Goal: Task Accomplishment & Management: Use online tool/utility

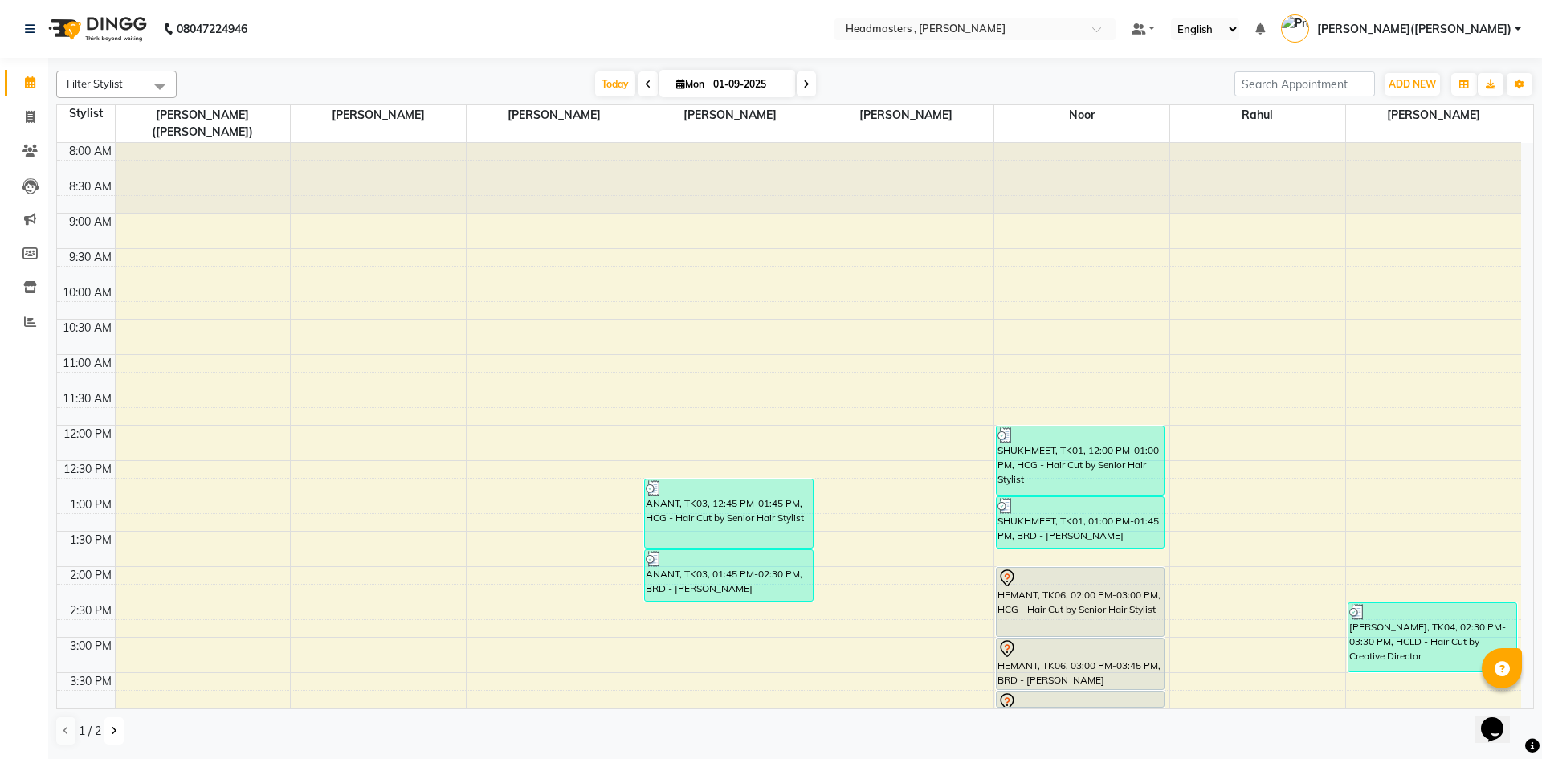
click at [111, 733] on icon at bounding box center [114, 731] width 6 height 10
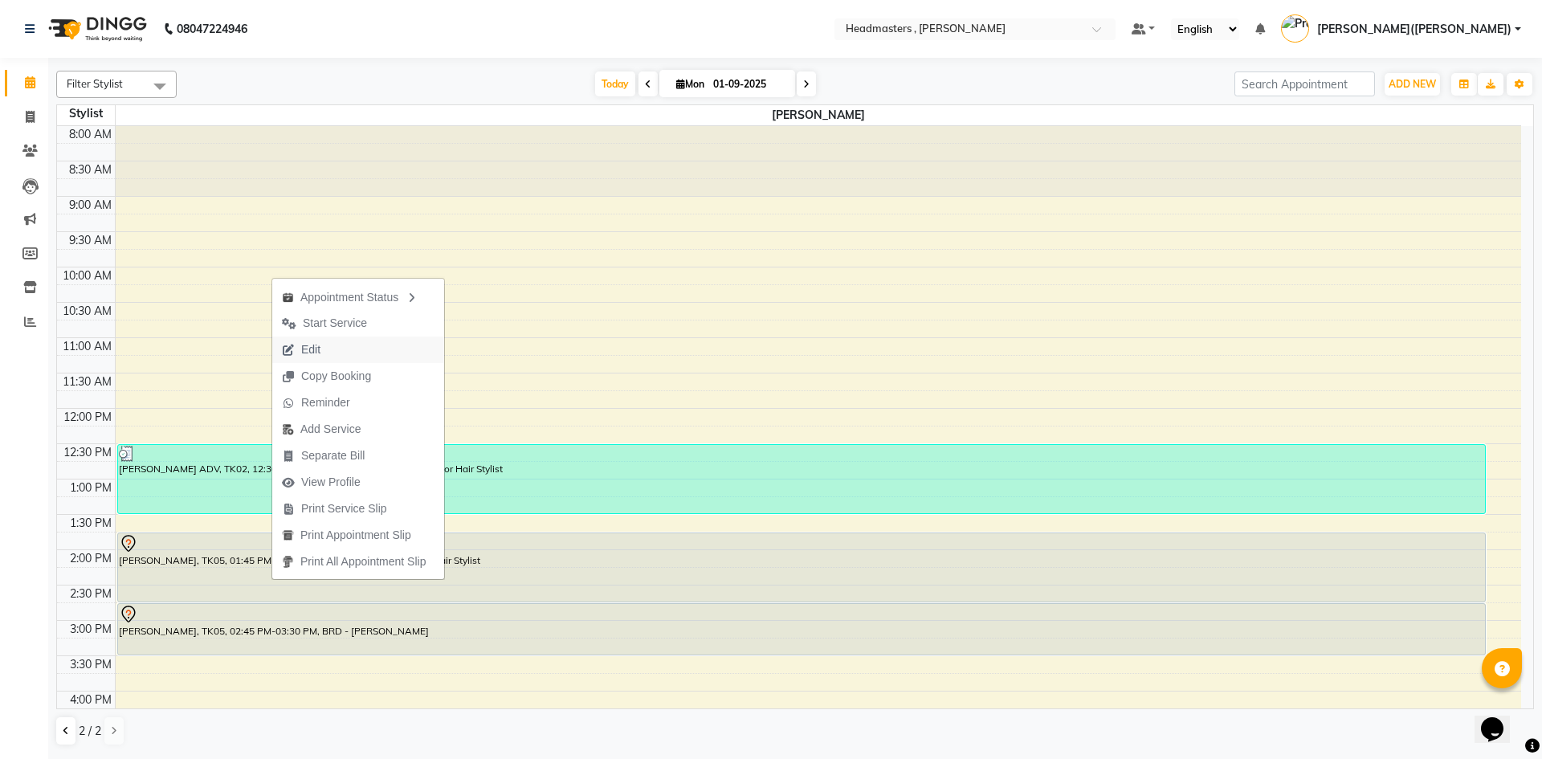
click at [412, 340] on button "Edit" at bounding box center [358, 349] width 172 height 26
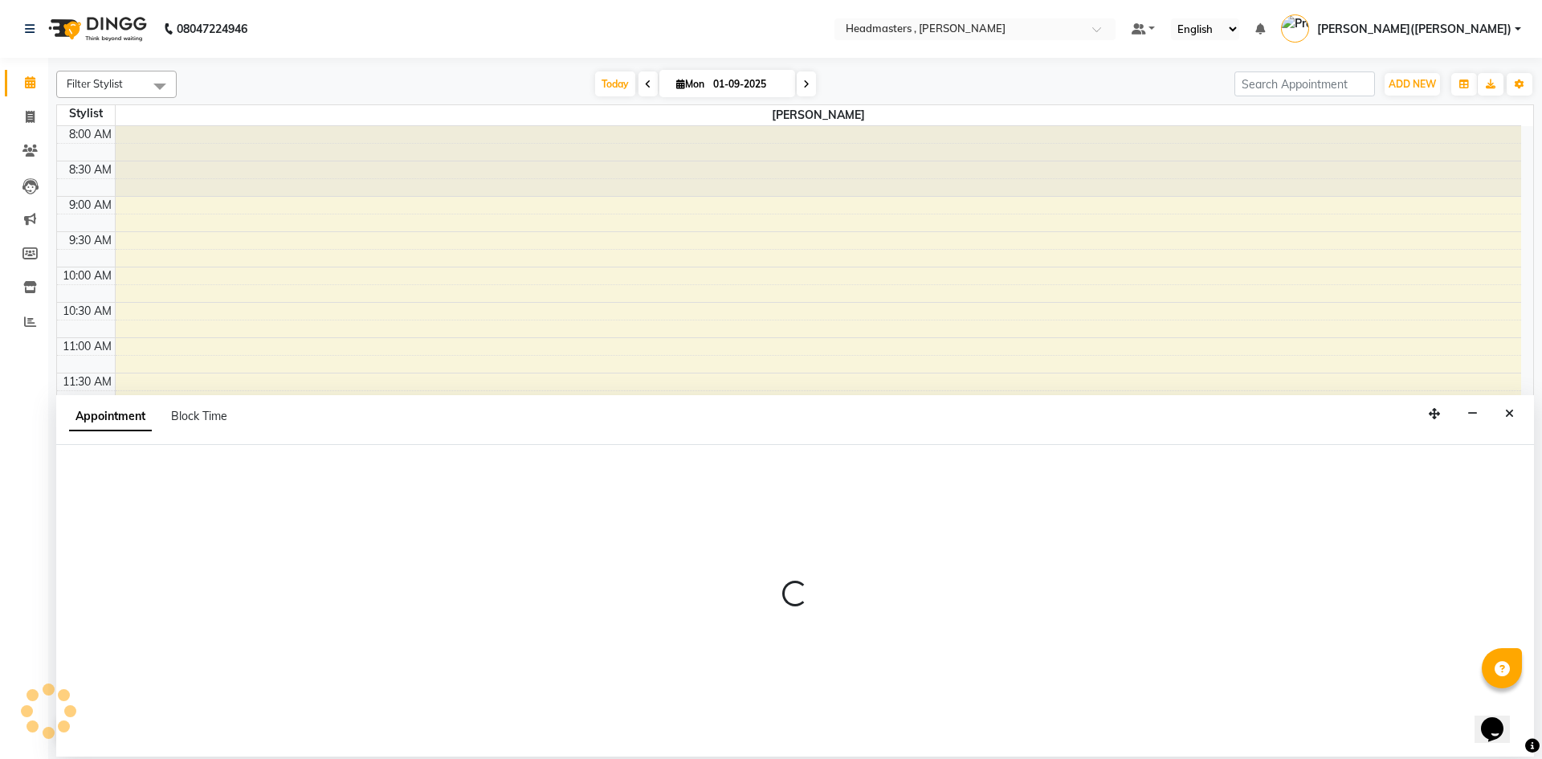
select select "tentative"
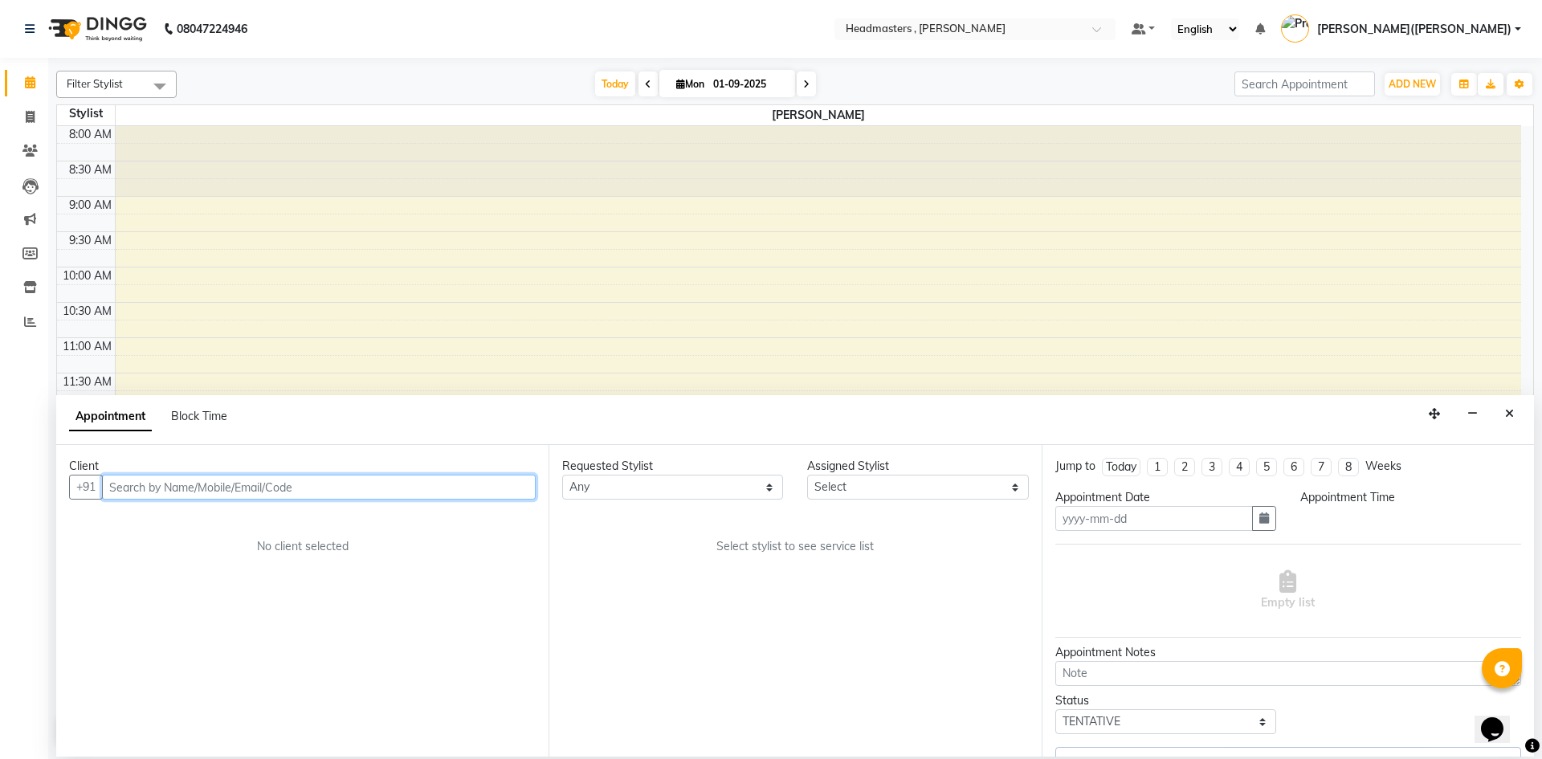
type input "01-09-2025"
select select "825"
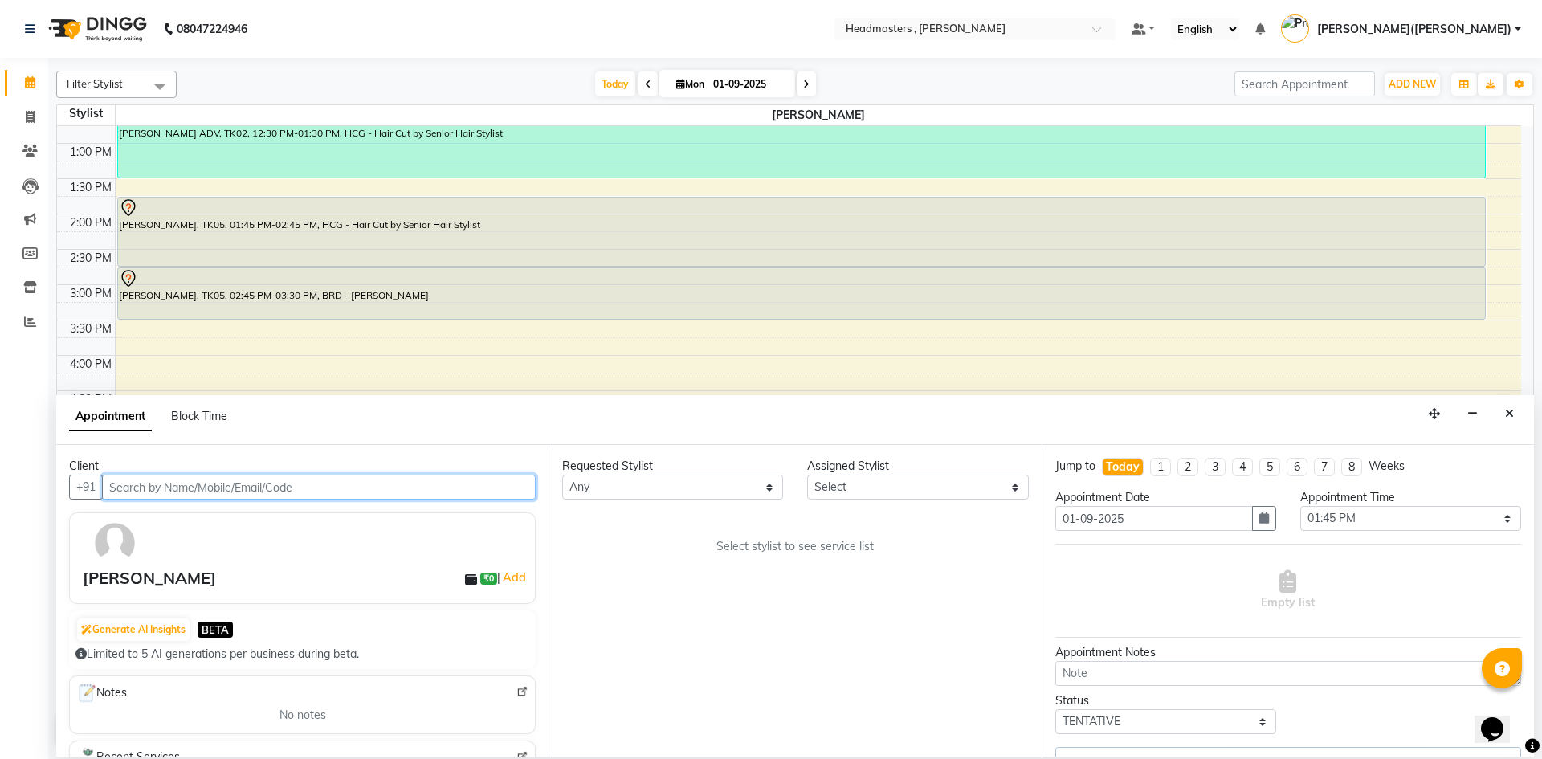
select select "85124"
select select "4310"
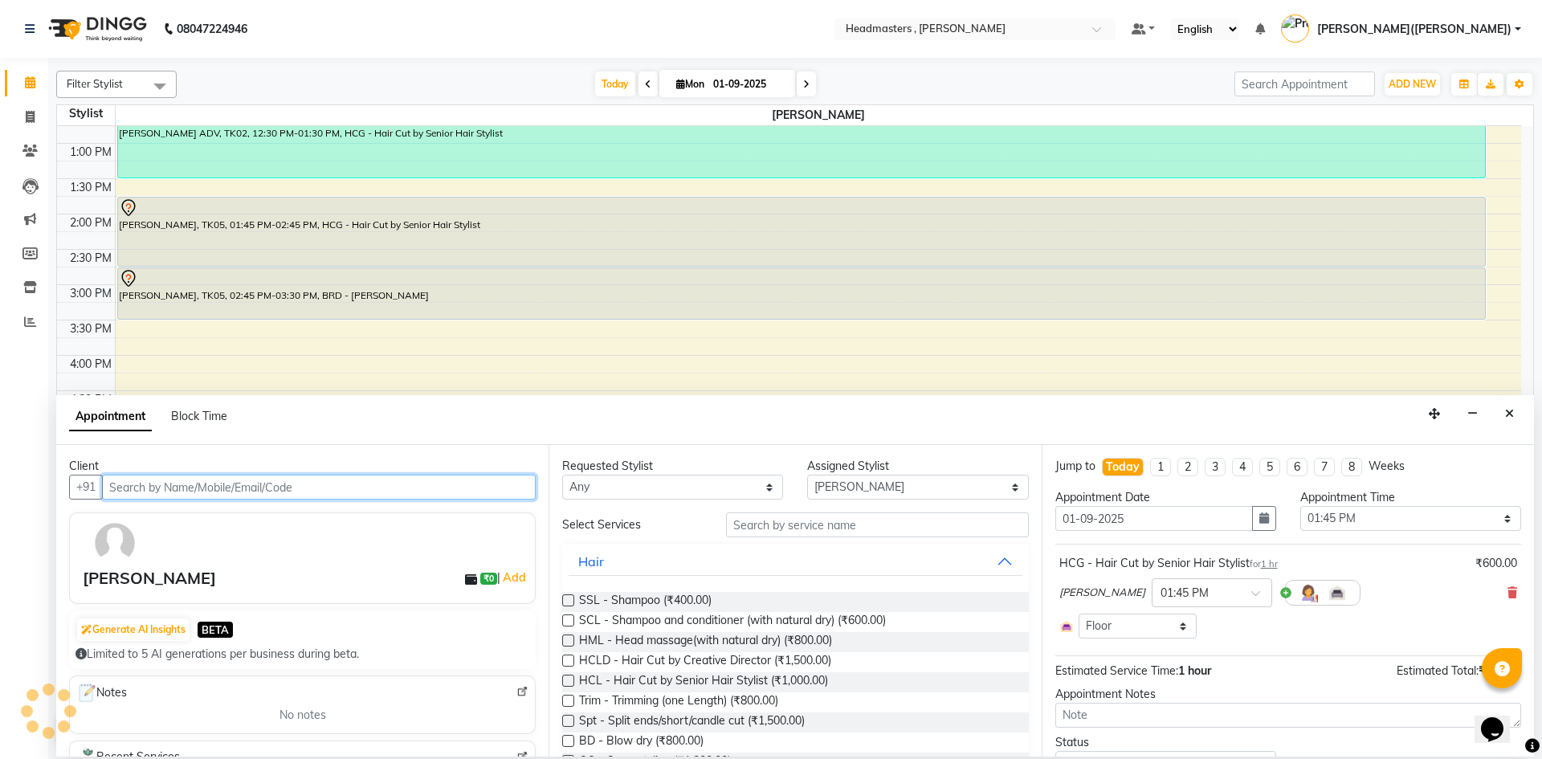
select select "4310"
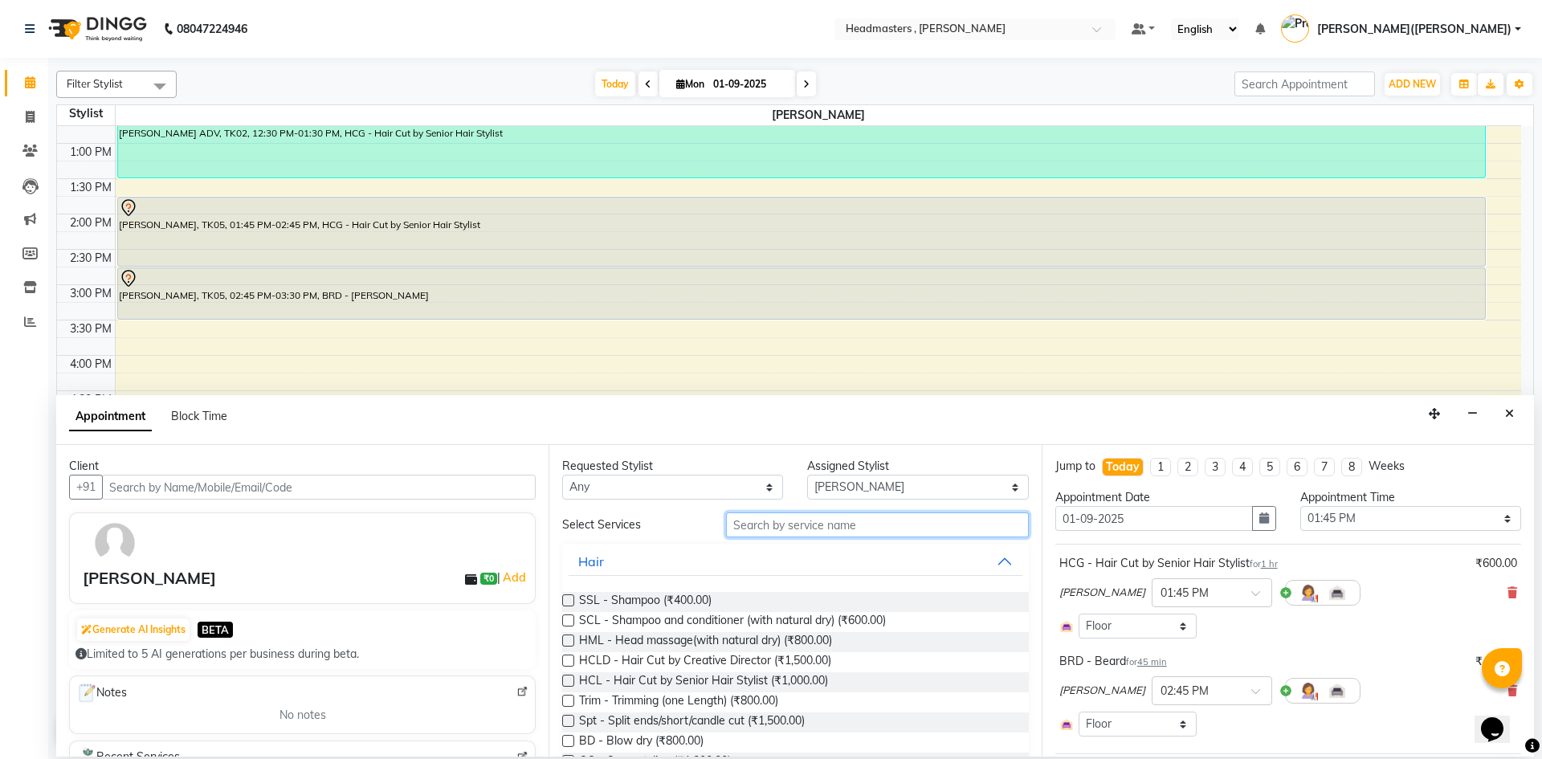
click at [838, 524] on input "text" at bounding box center [877, 524] width 303 height 25
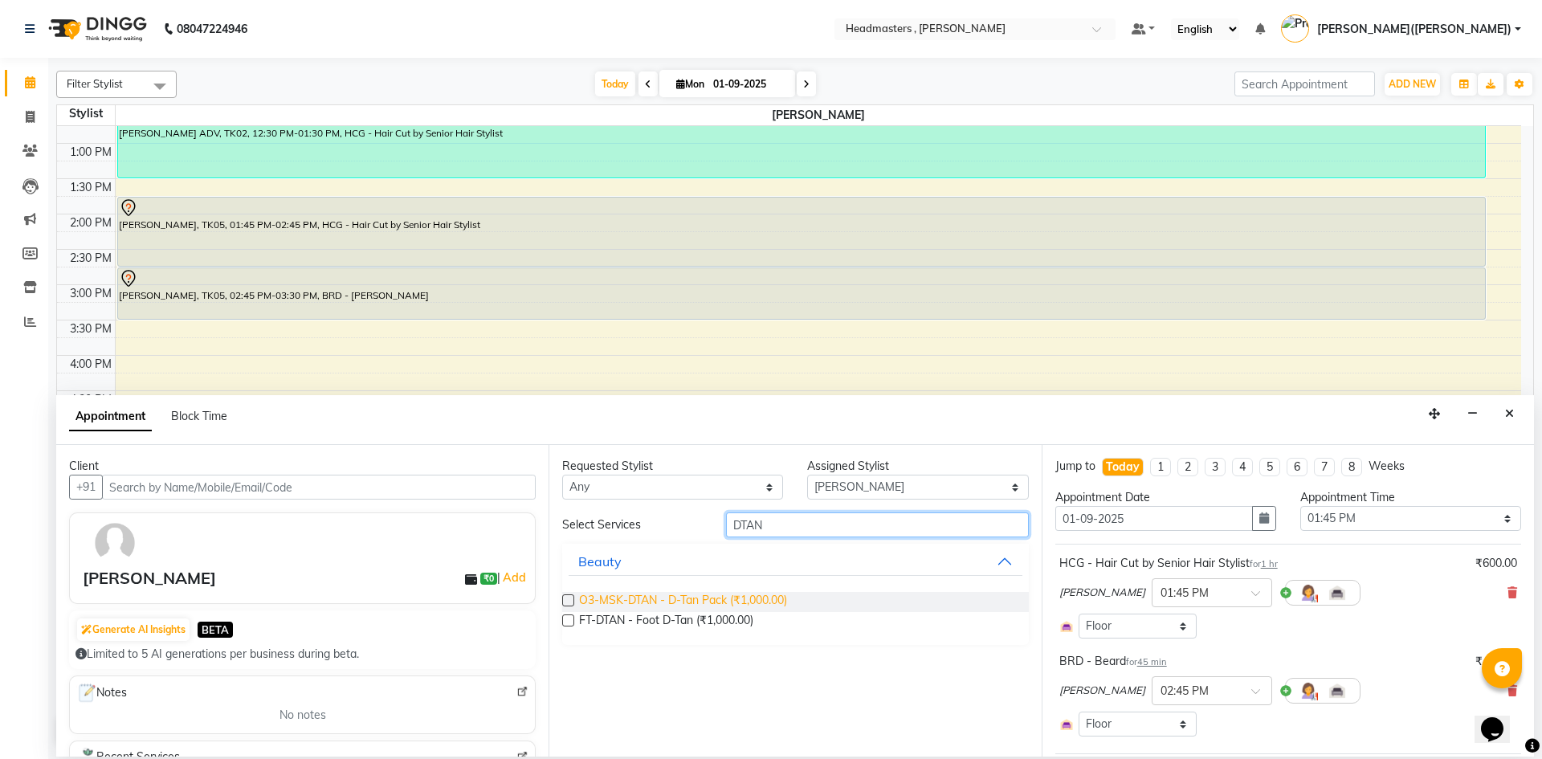
type input "DTAN"
click at [646, 596] on span "O3-MSK-DTAN - D-Tan Pack (₹1,000.00)" at bounding box center [683, 602] width 208 height 20
checkbox input "false"
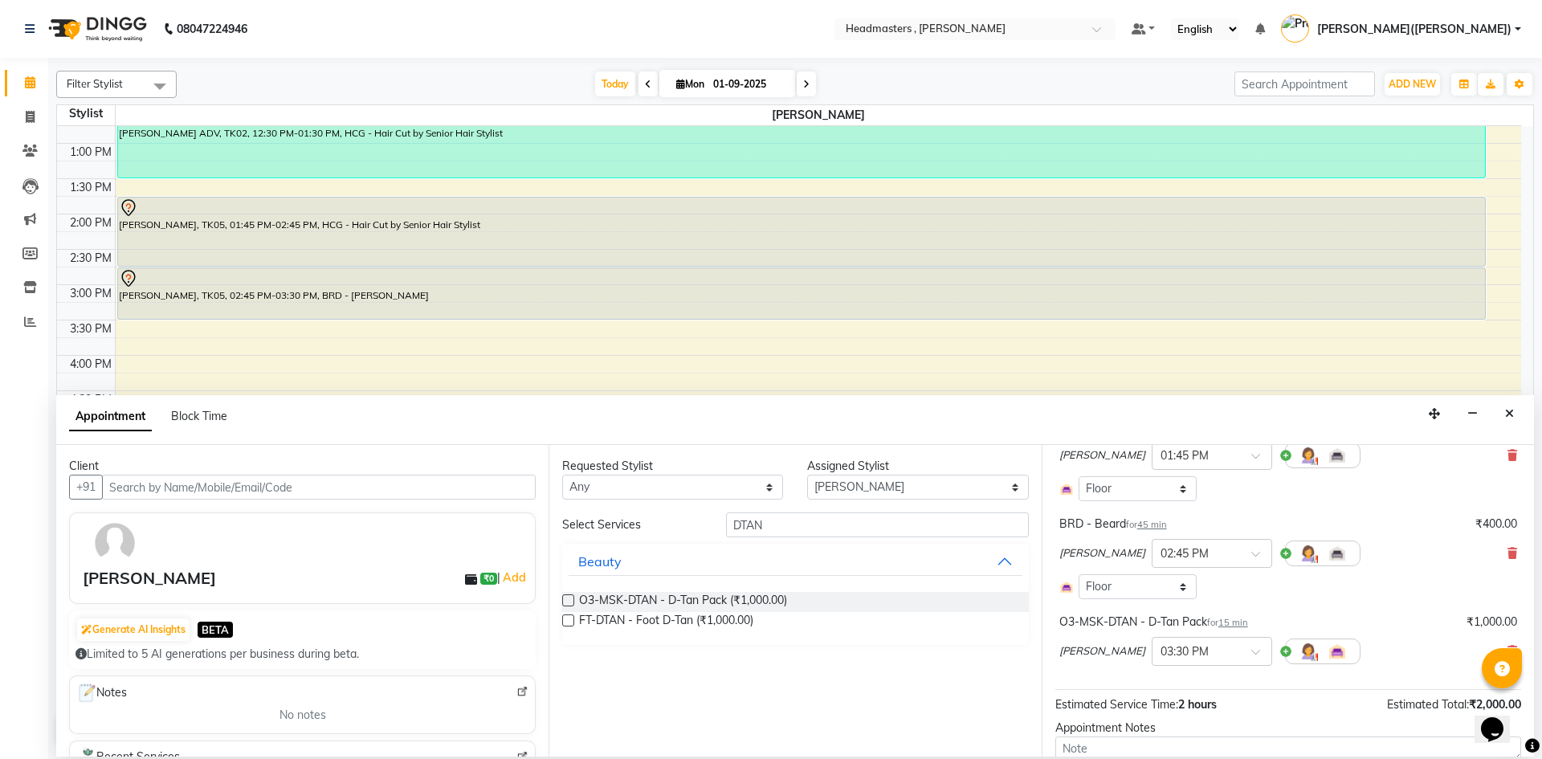
scroll to position [245, 0]
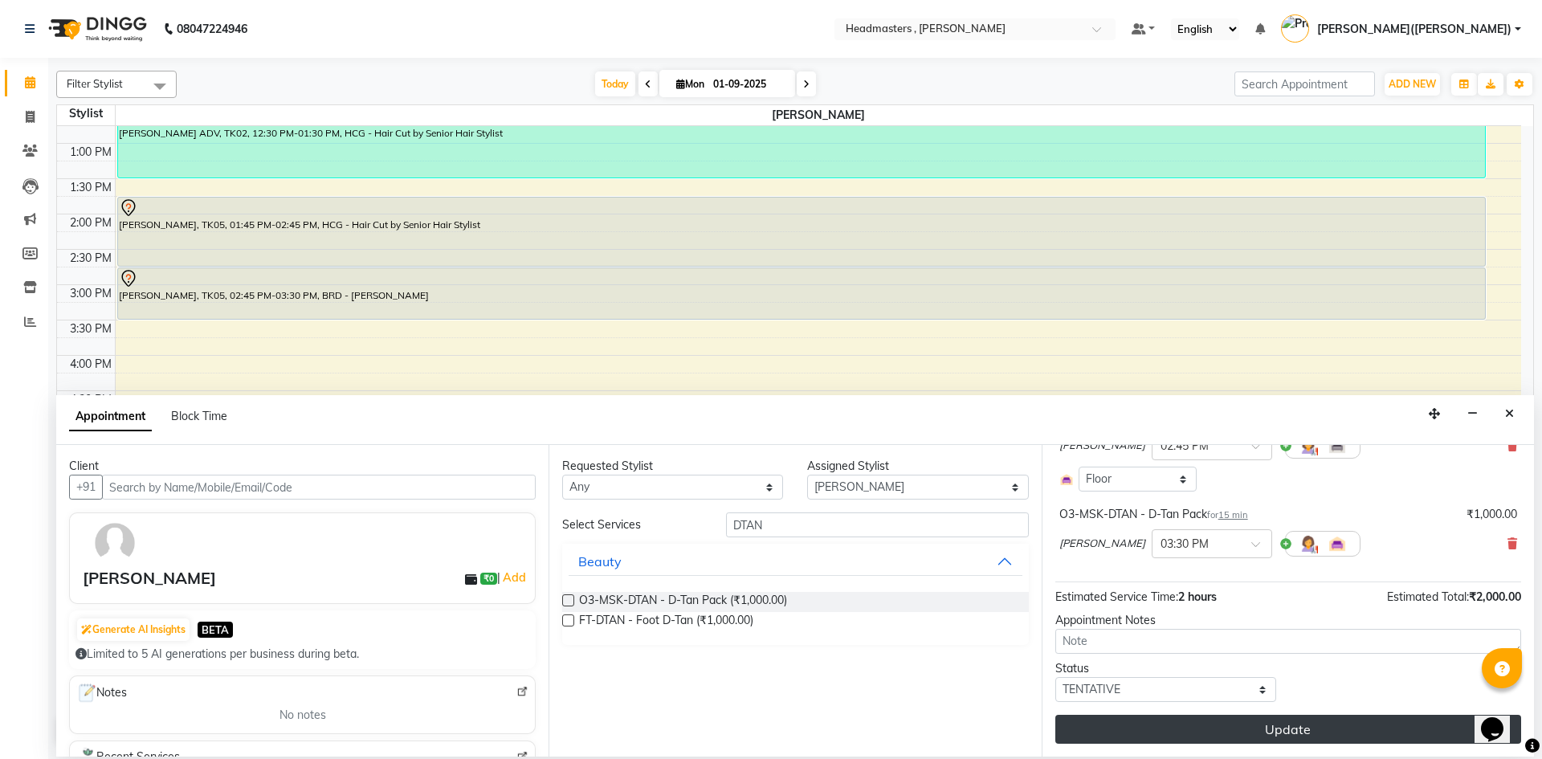
click at [1338, 727] on button "Update" at bounding box center [1288, 729] width 466 height 29
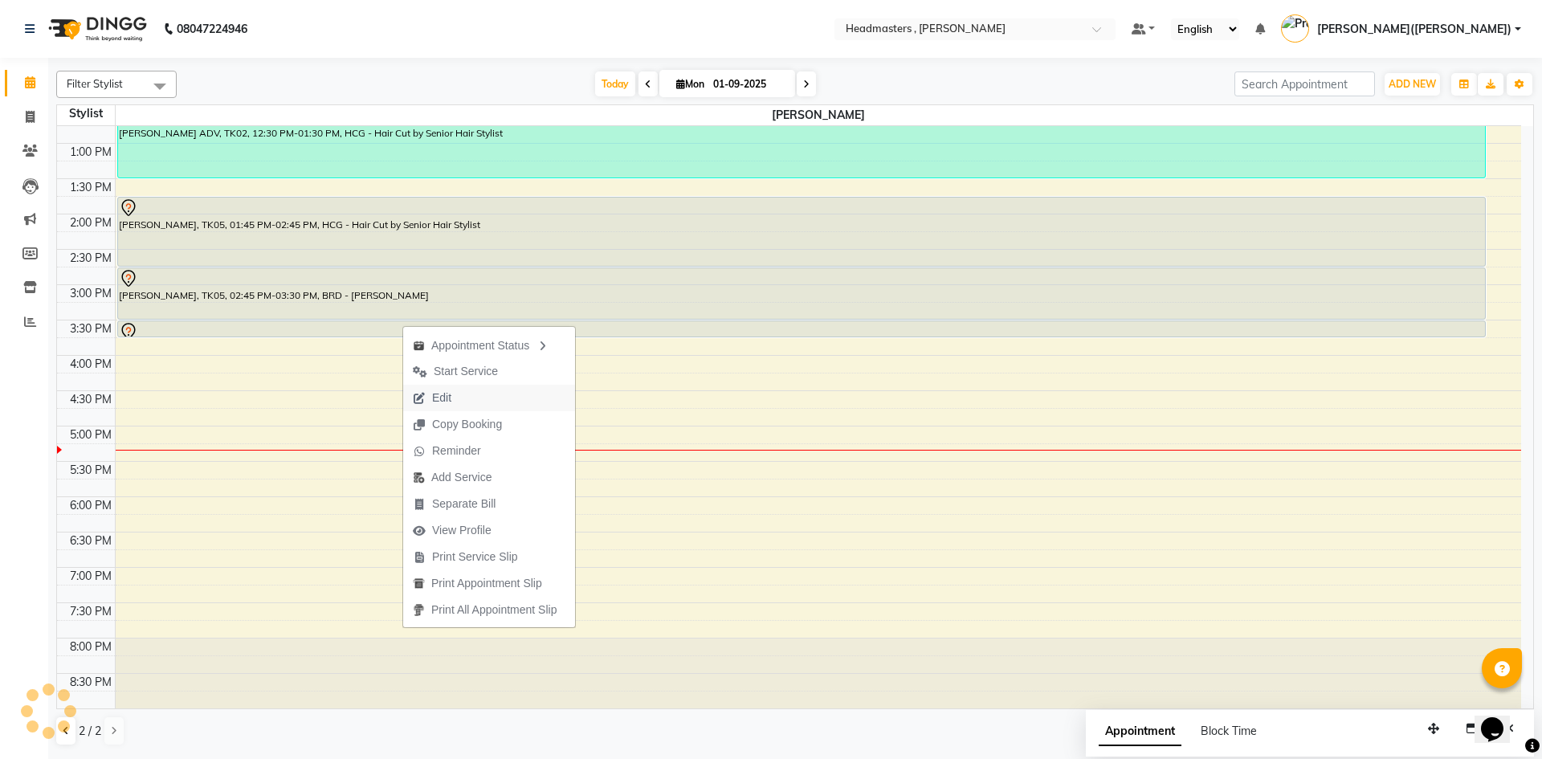
click at [457, 396] on span "Edit" at bounding box center [432, 398] width 58 height 26
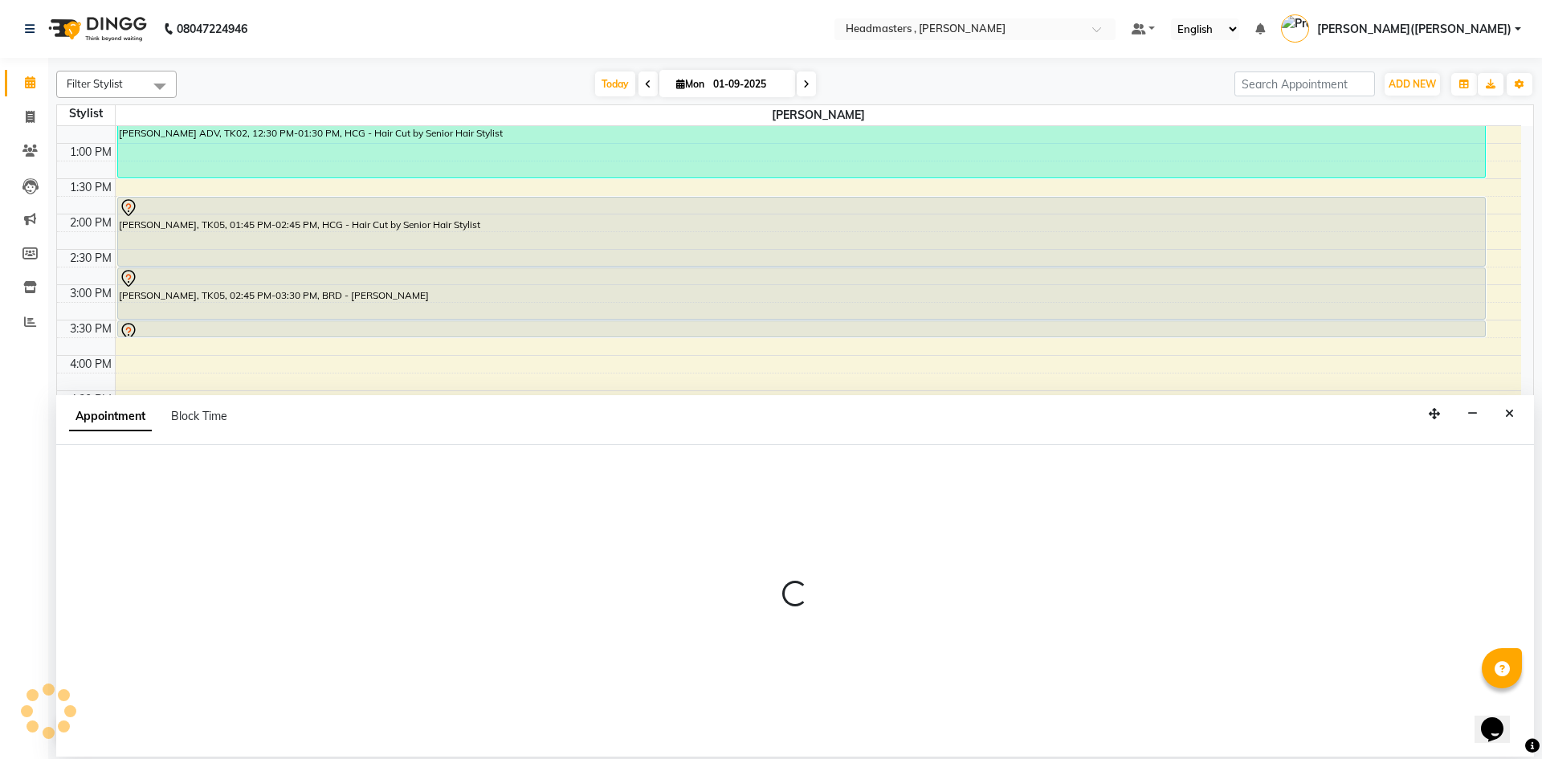
select select "tentative"
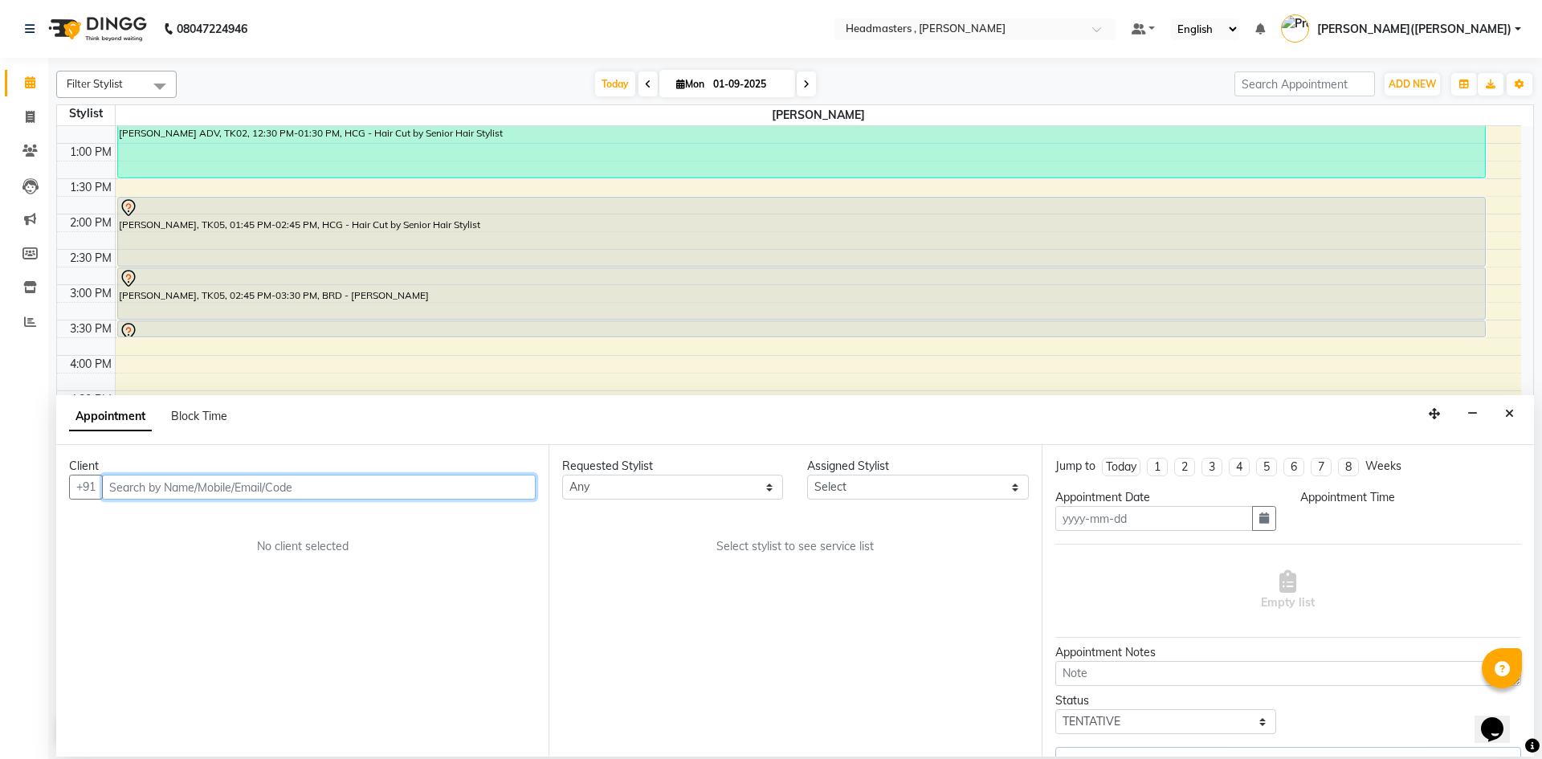
type input "01-09-2025"
select select "85124"
select select "825"
select select "4310"
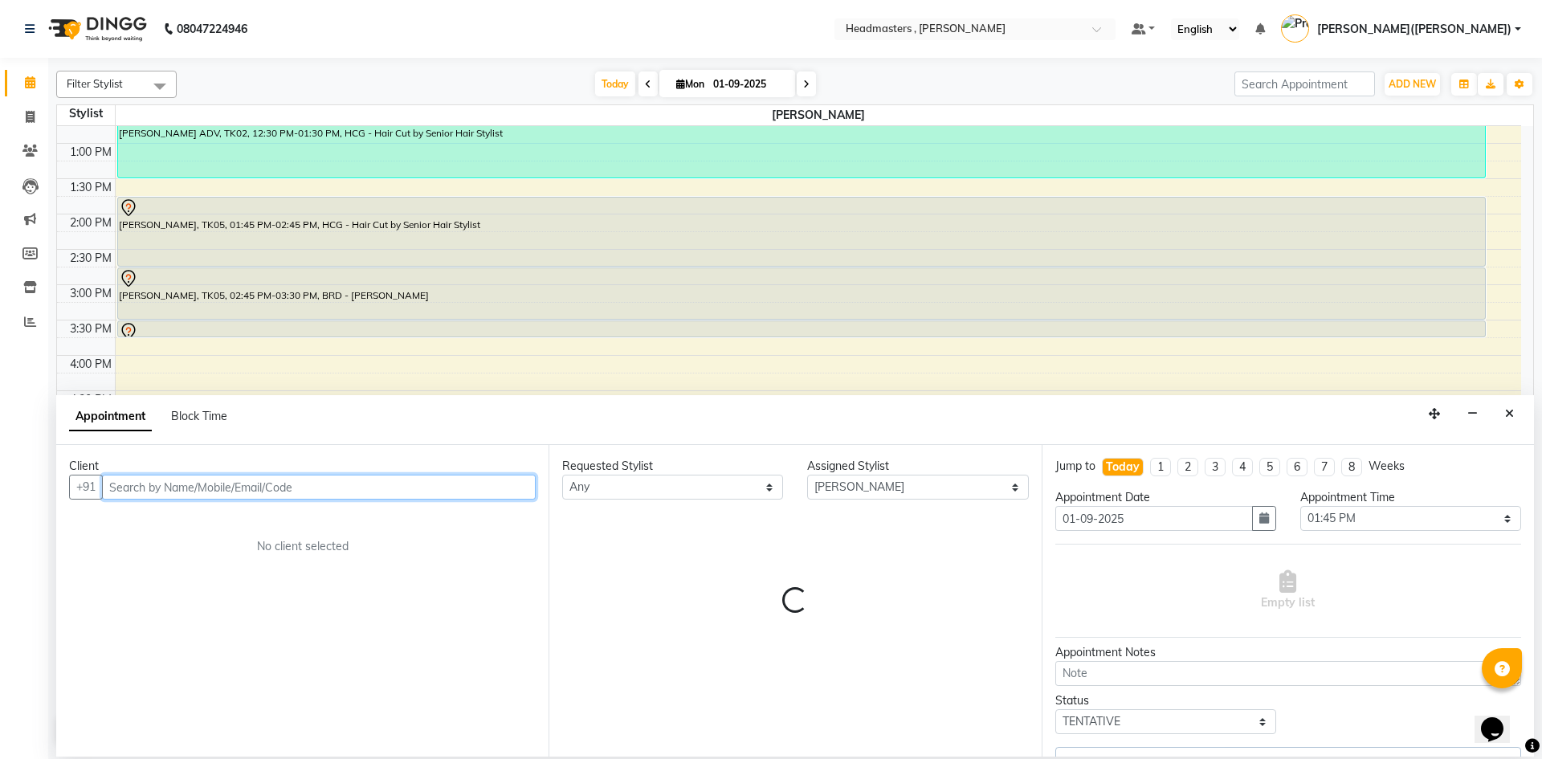
select select "4310"
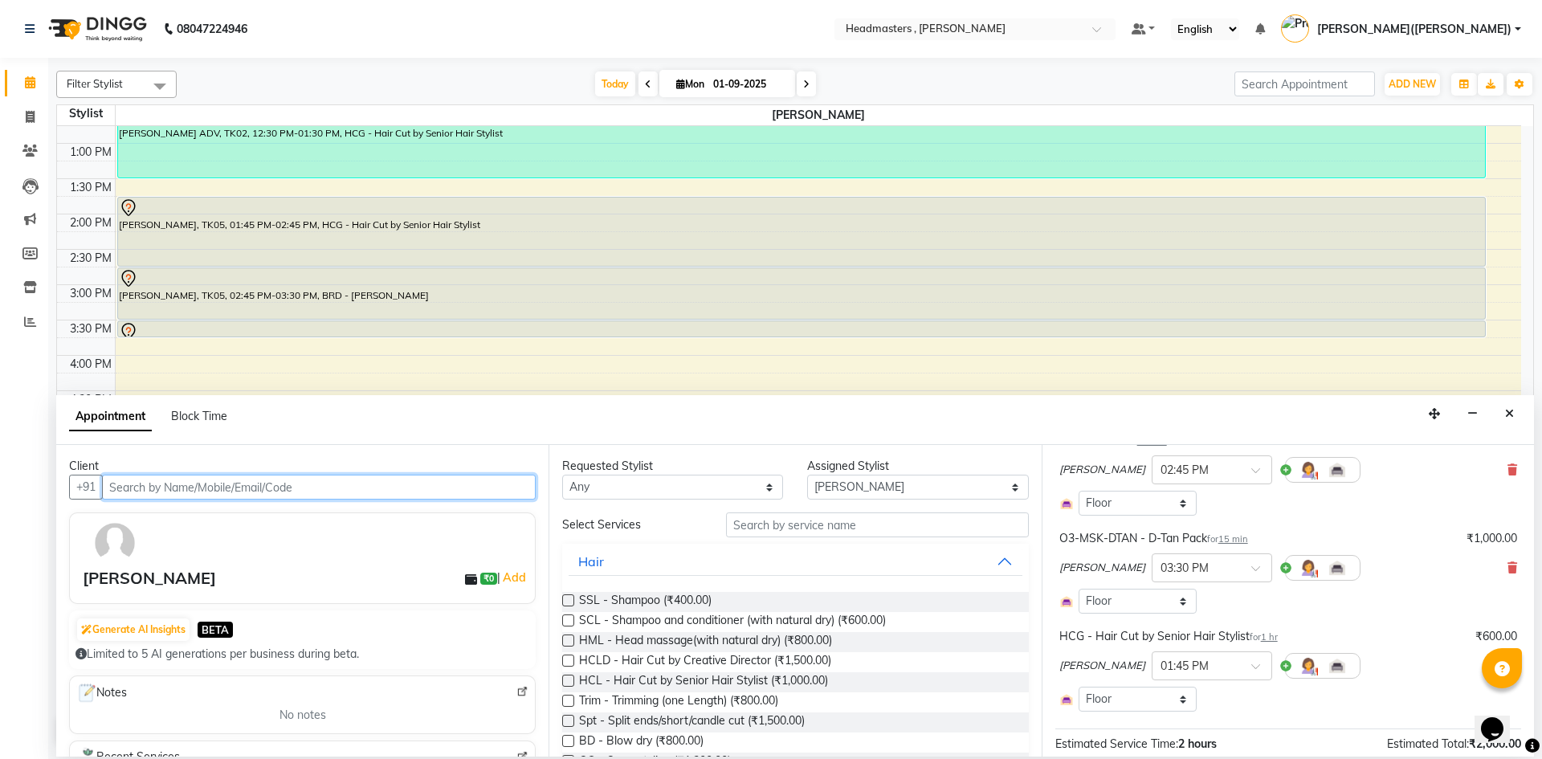
scroll to position [103, 0]
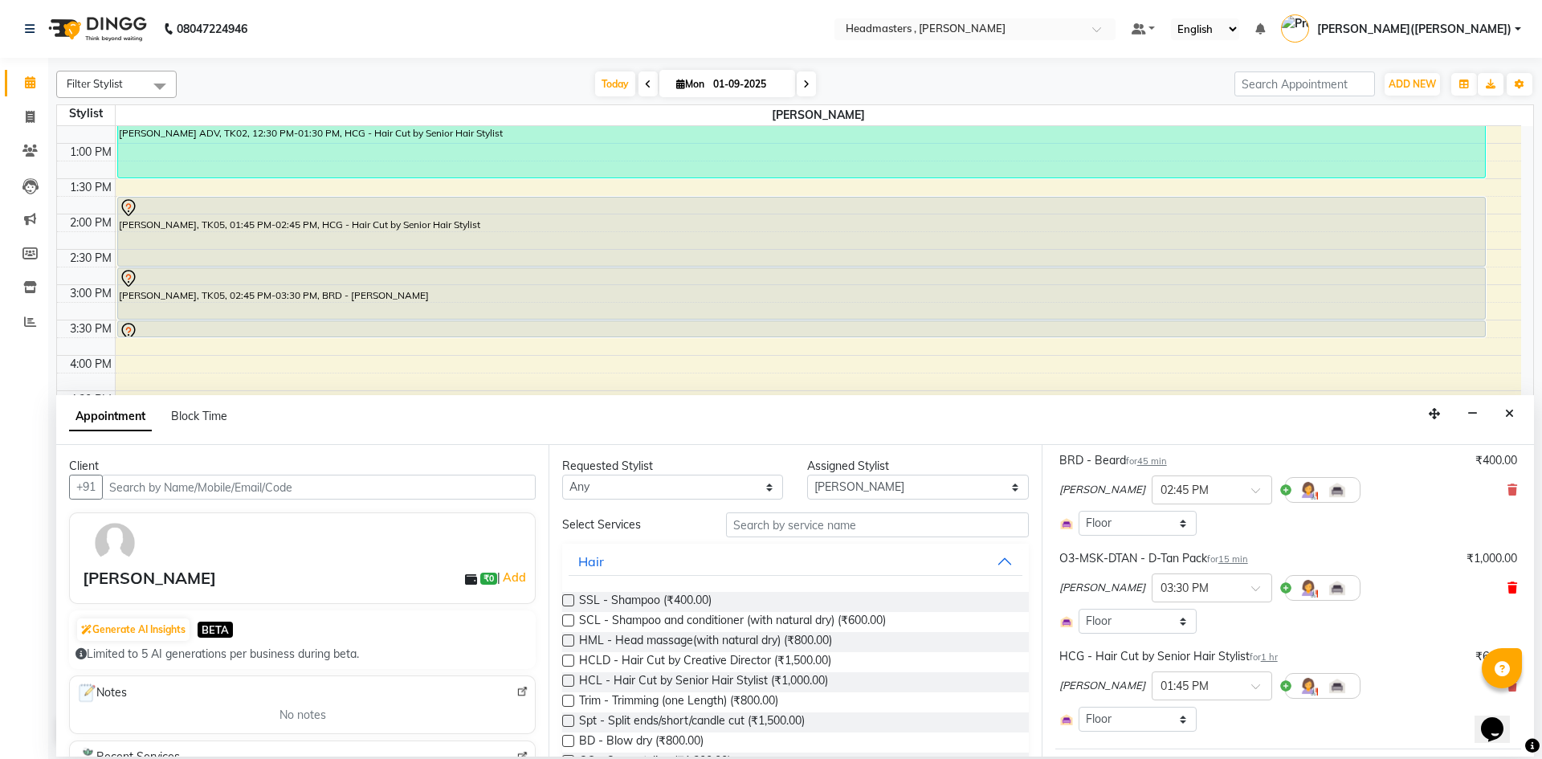
click at [1507, 587] on icon at bounding box center [1512, 587] width 10 height 11
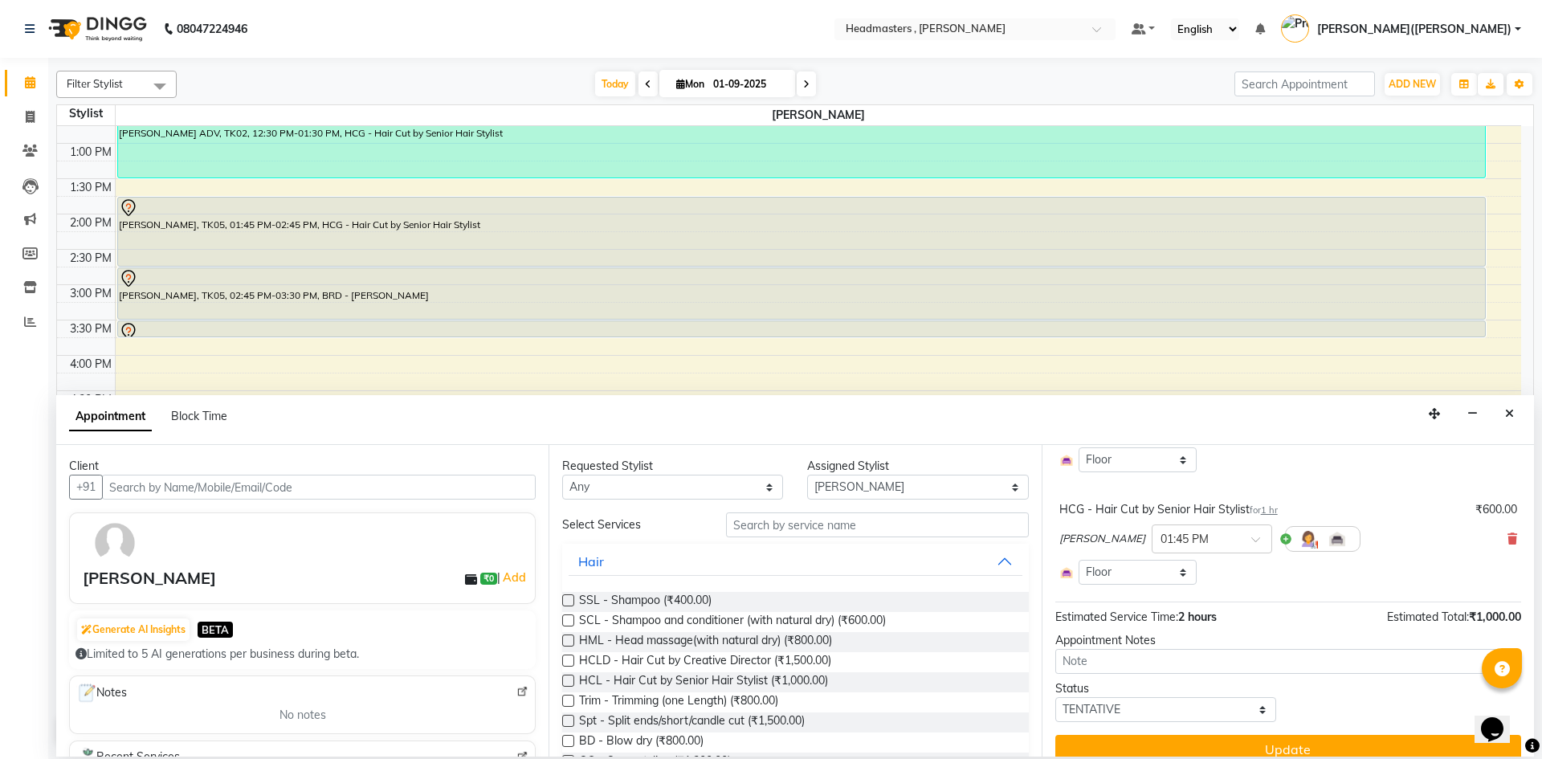
scroll to position [186, 0]
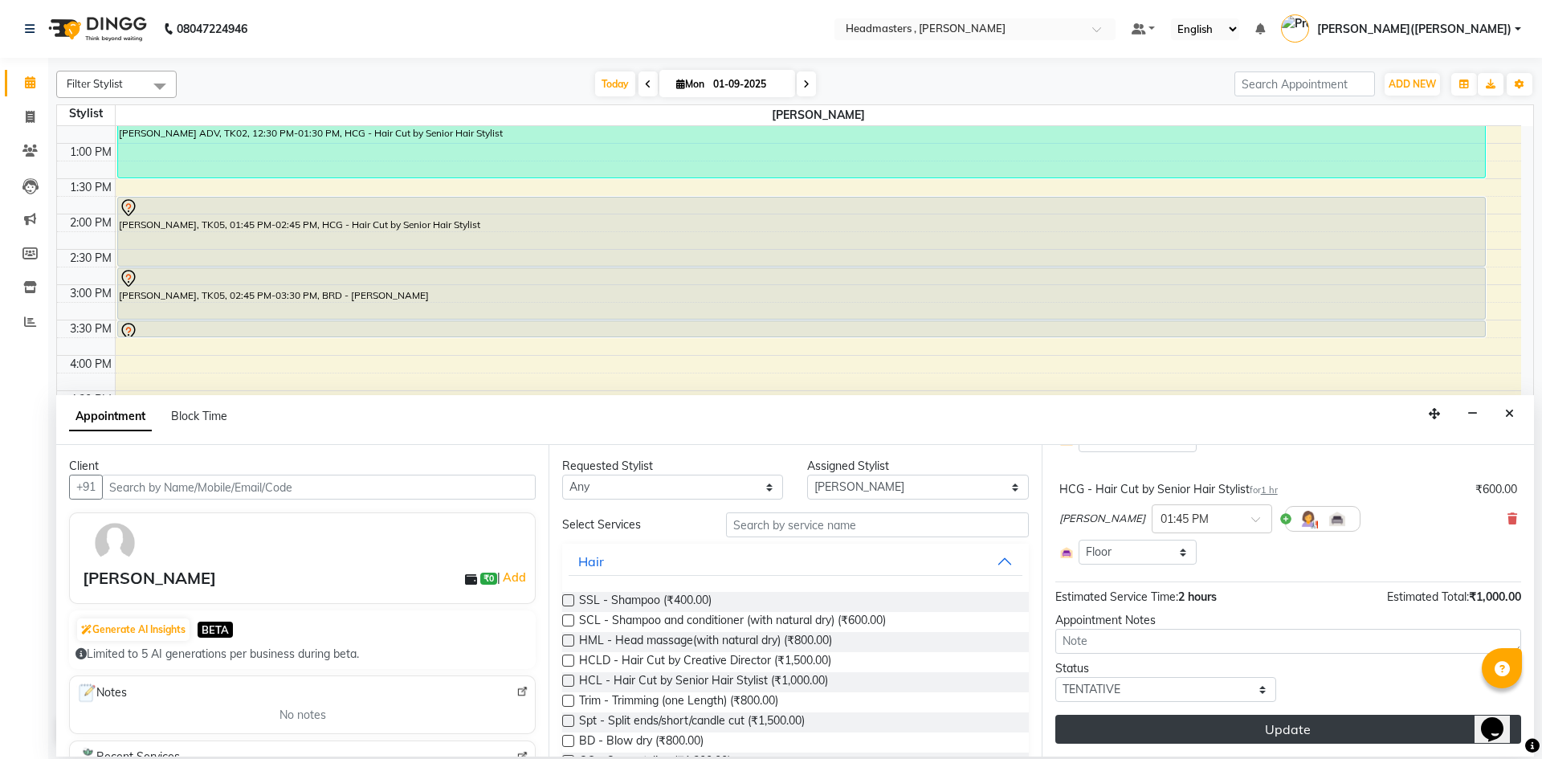
click at [1331, 739] on button "Update" at bounding box center [1288, 729] width 466 height 29
click at [1331, 739] on div "Update" at bounding box center [1288, 729] width 466 height 29
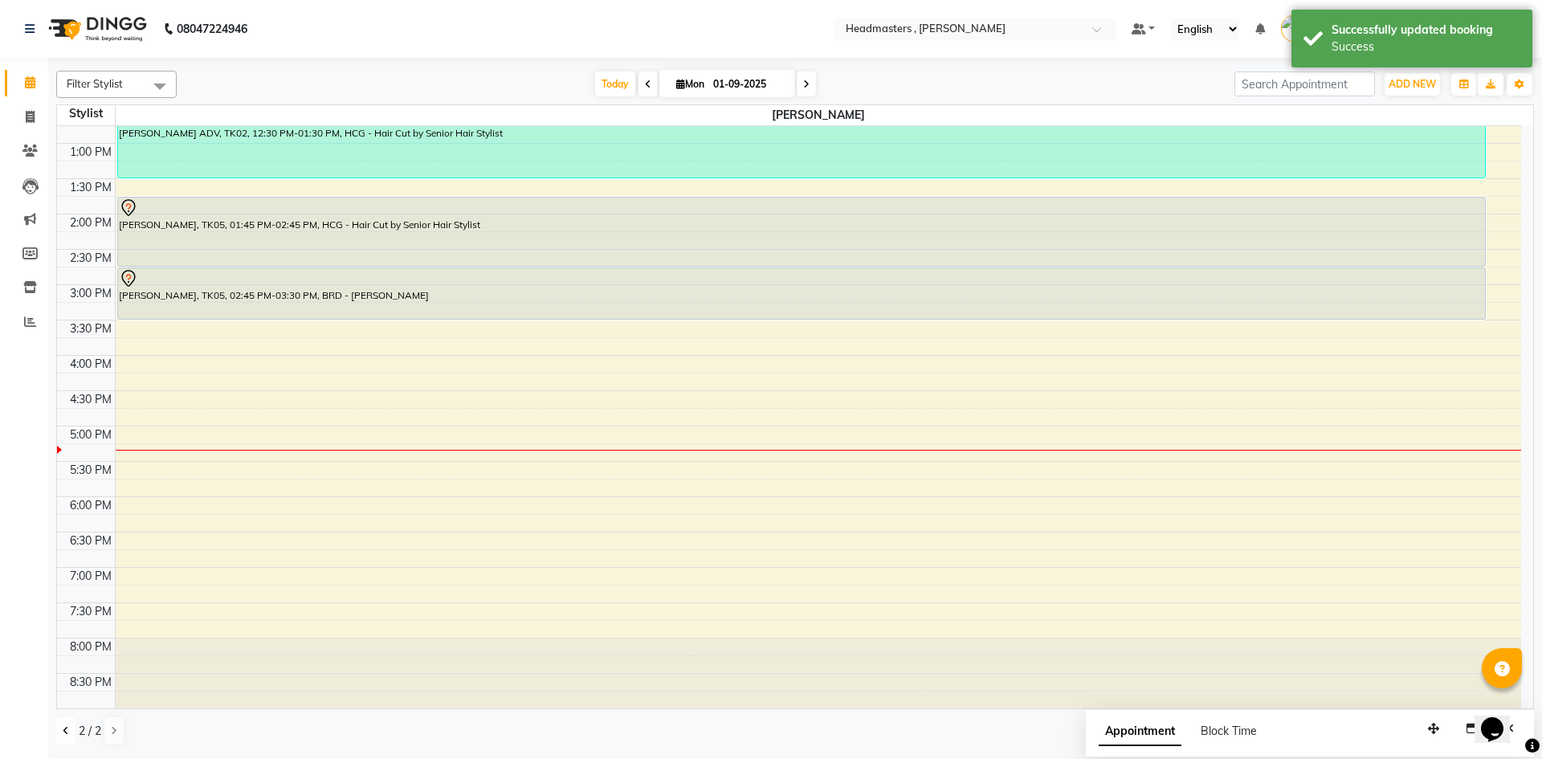
click at [58, 734] on button at bounding box center [65, 730] width 19 height 27
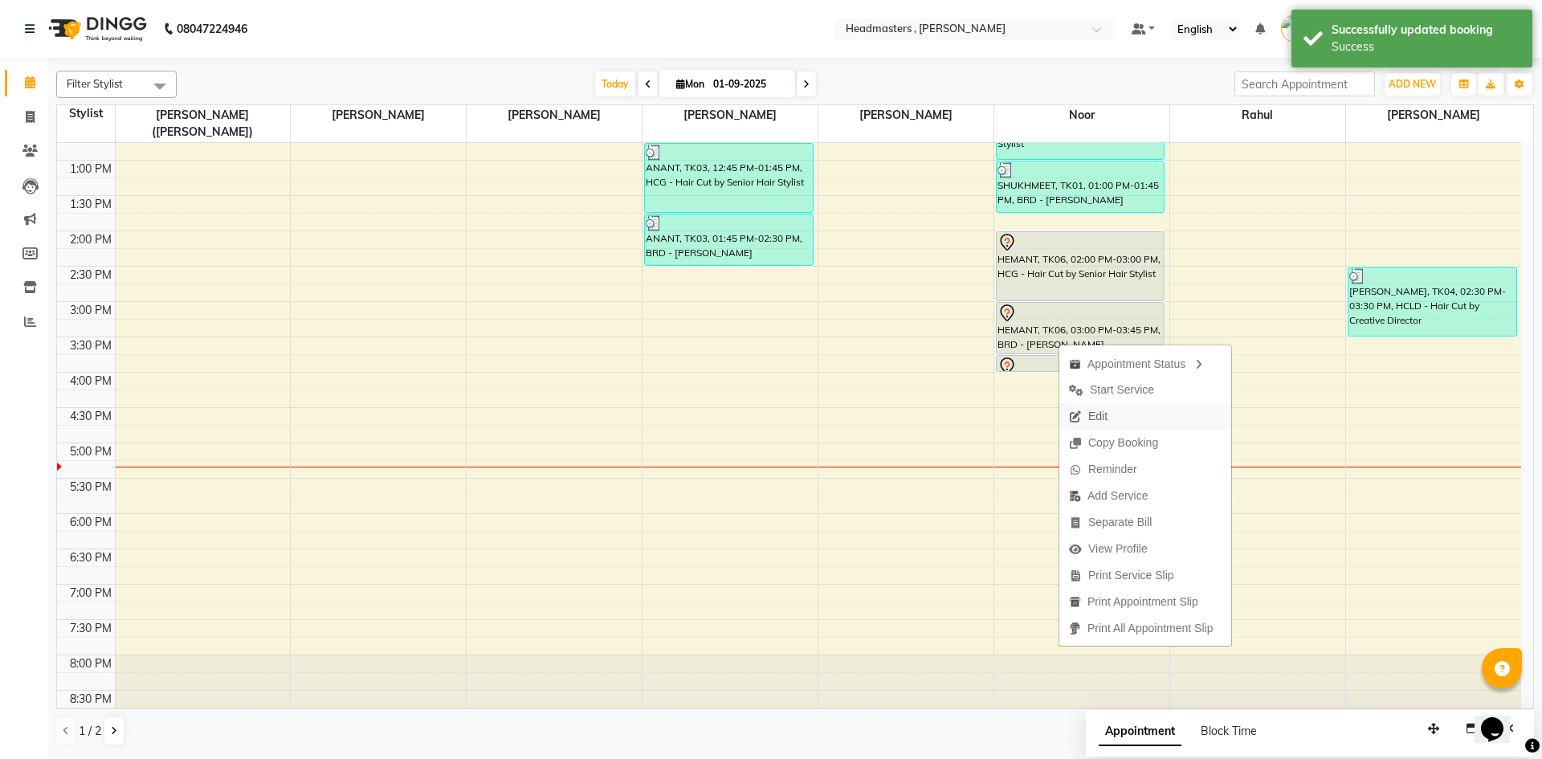
click at [1095, 417] on span "Edit" at bounding box center [1097, 416] width 19 height 17
select select "tentative"
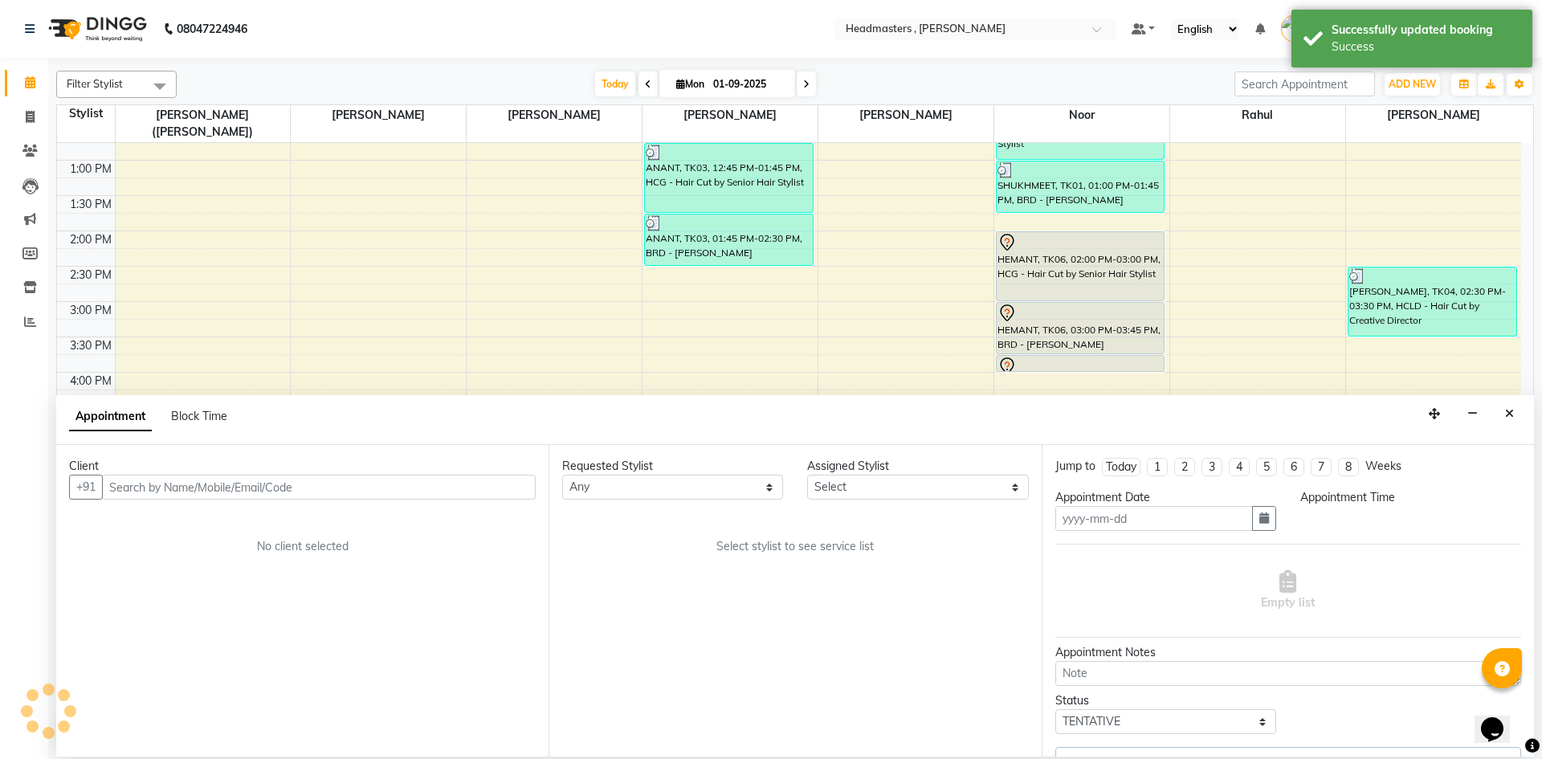
type input "01-09-2025"
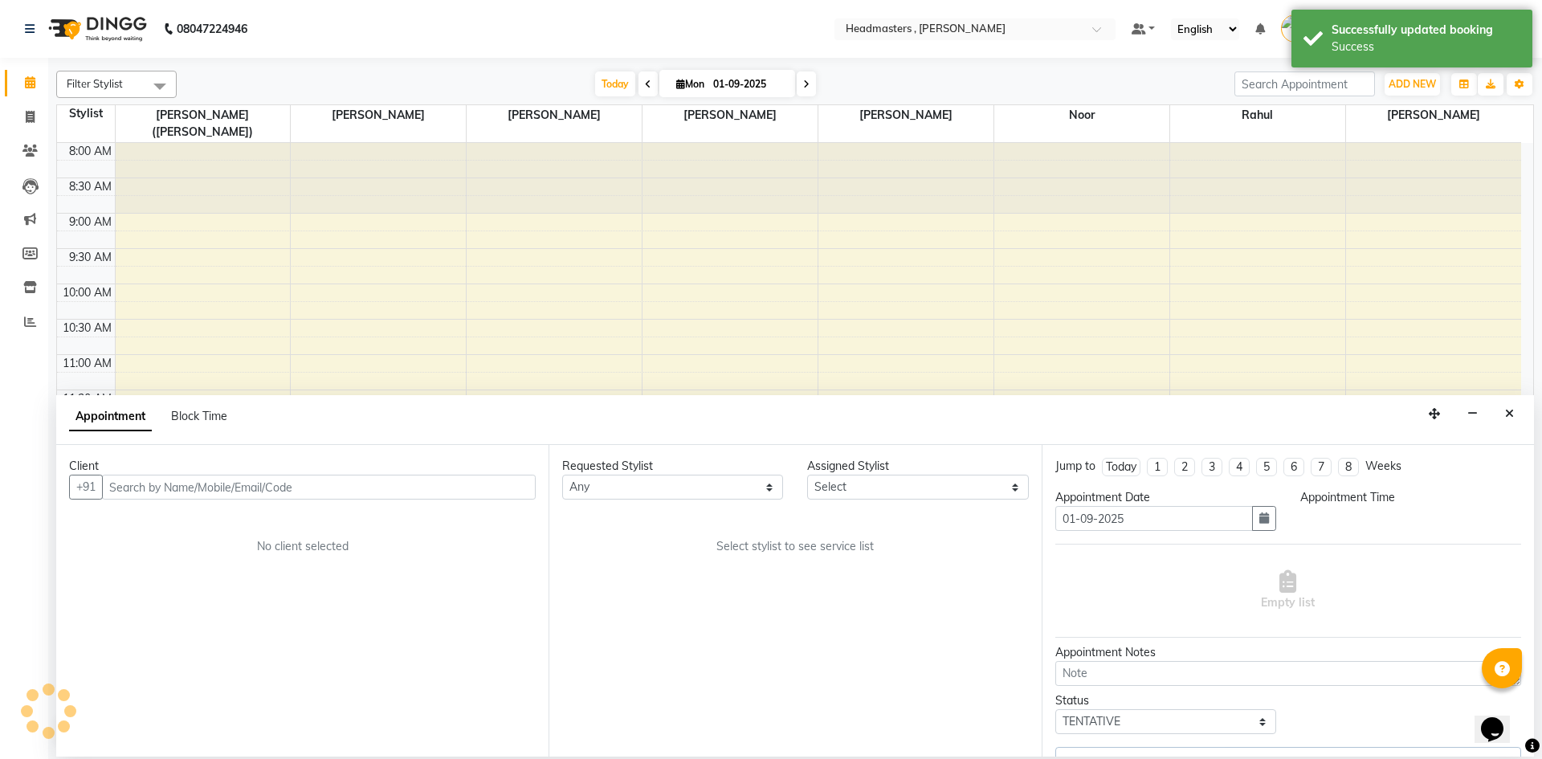
select select "85427"
select select "840"
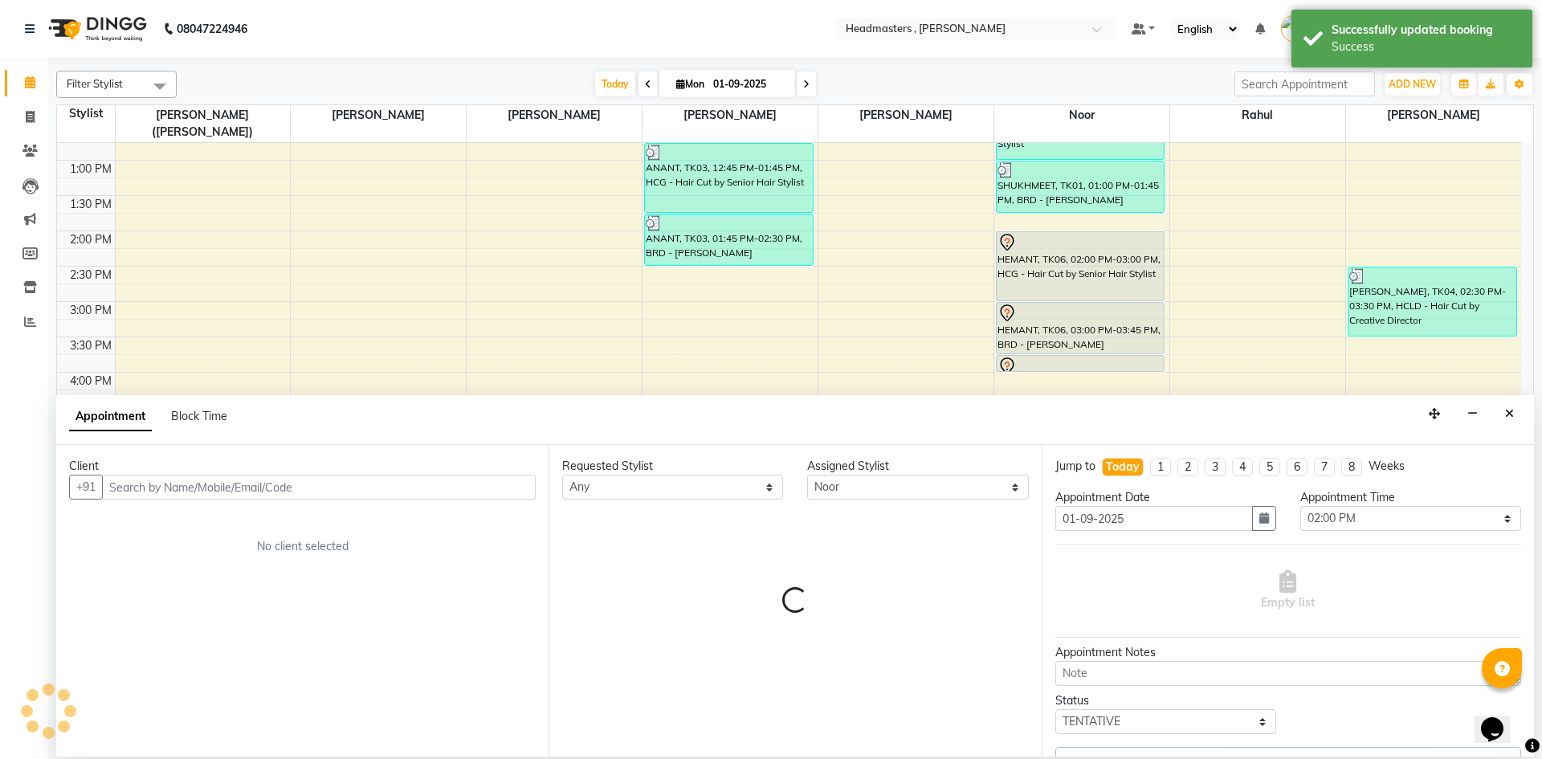
select select "4310"
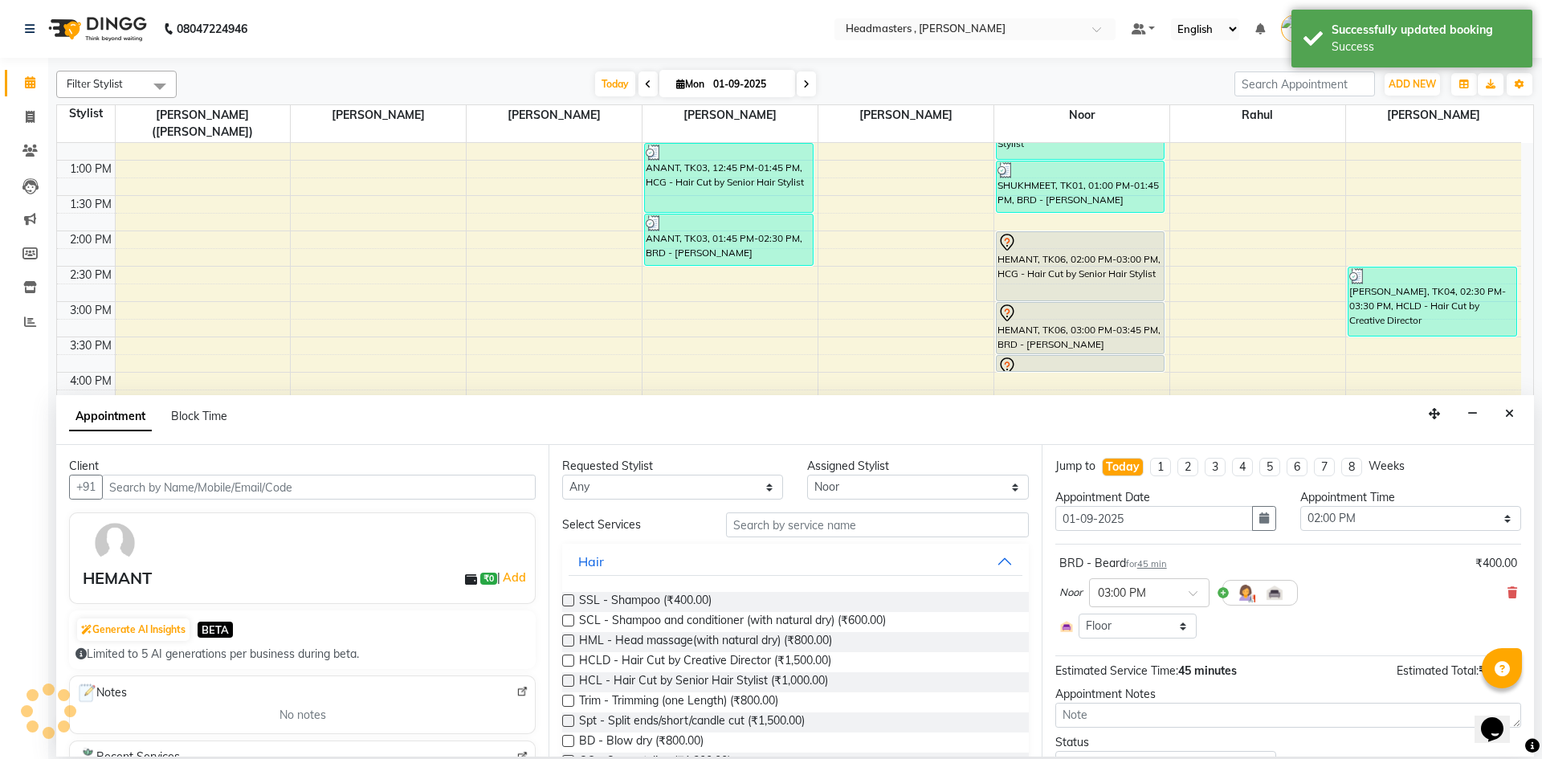
select select "4310"
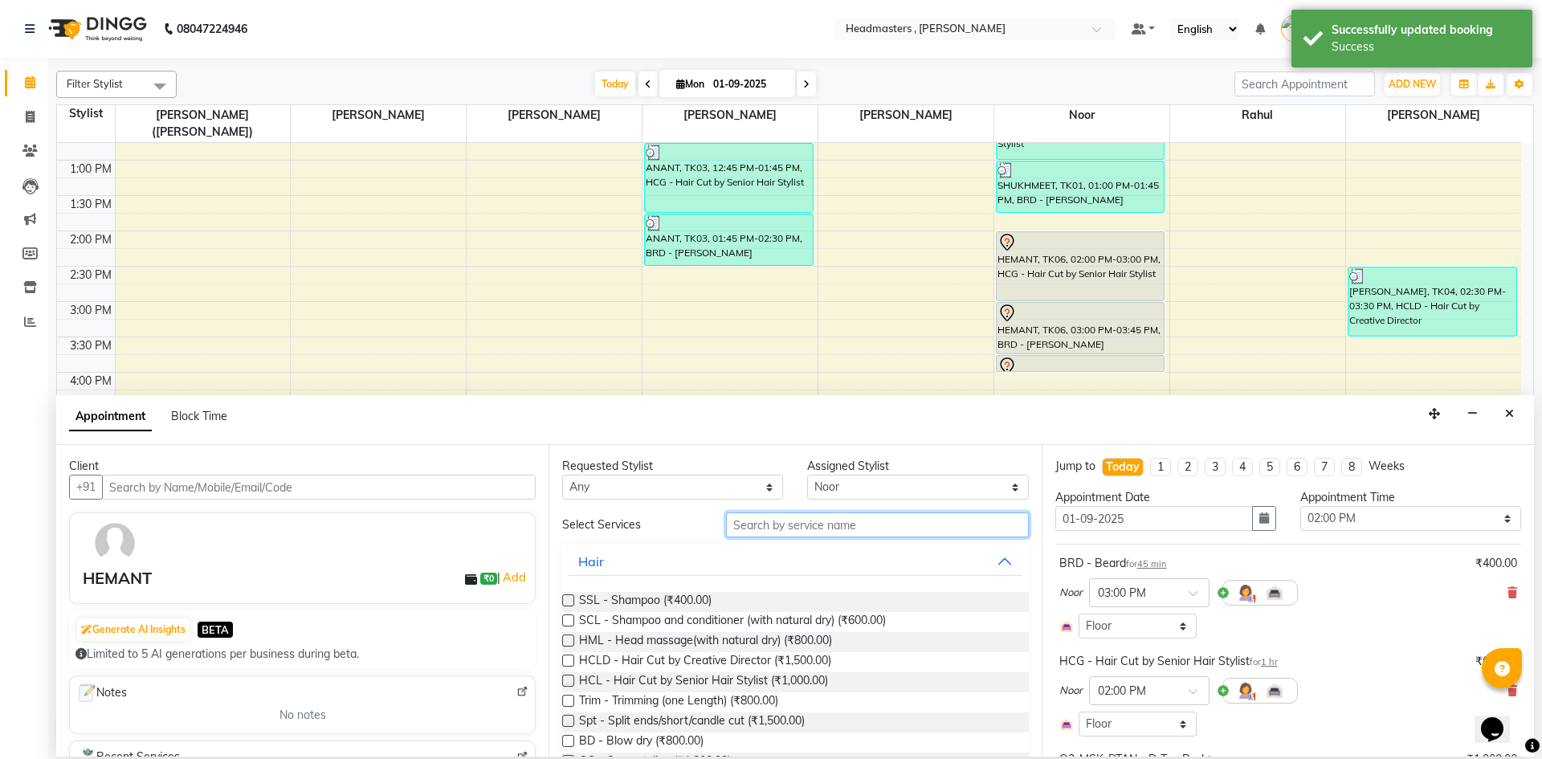
click at [798, 523] on input "text" at bounding box center [877, 524] width 303 height 25
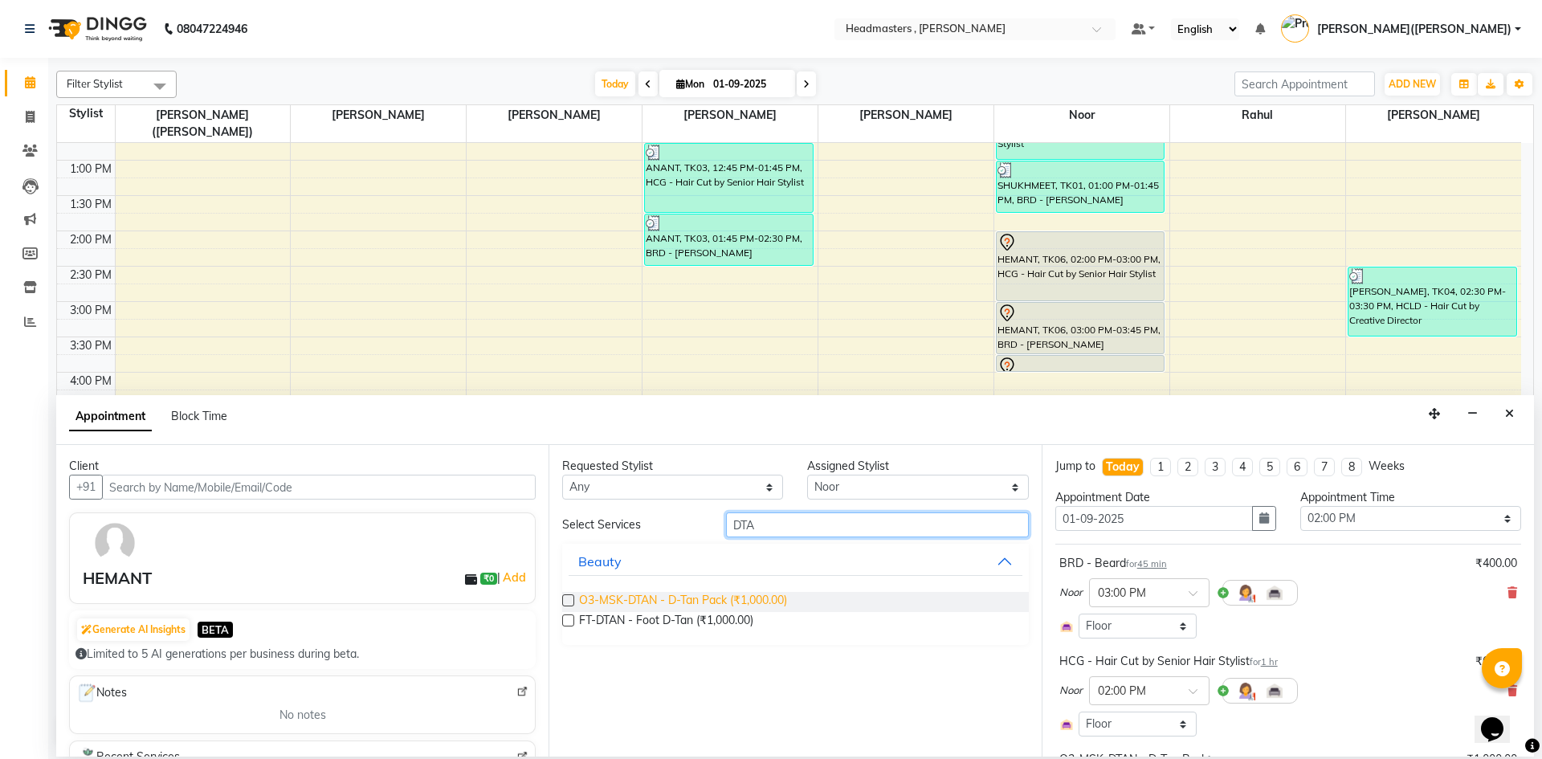
type input "DTA"
click at [721, 595] on span "O3-MSK-DTAN - D-Tan Pack (₹1,000.00)" at bounding box center [683, 602] width 208 height 20
checkbox input "false"
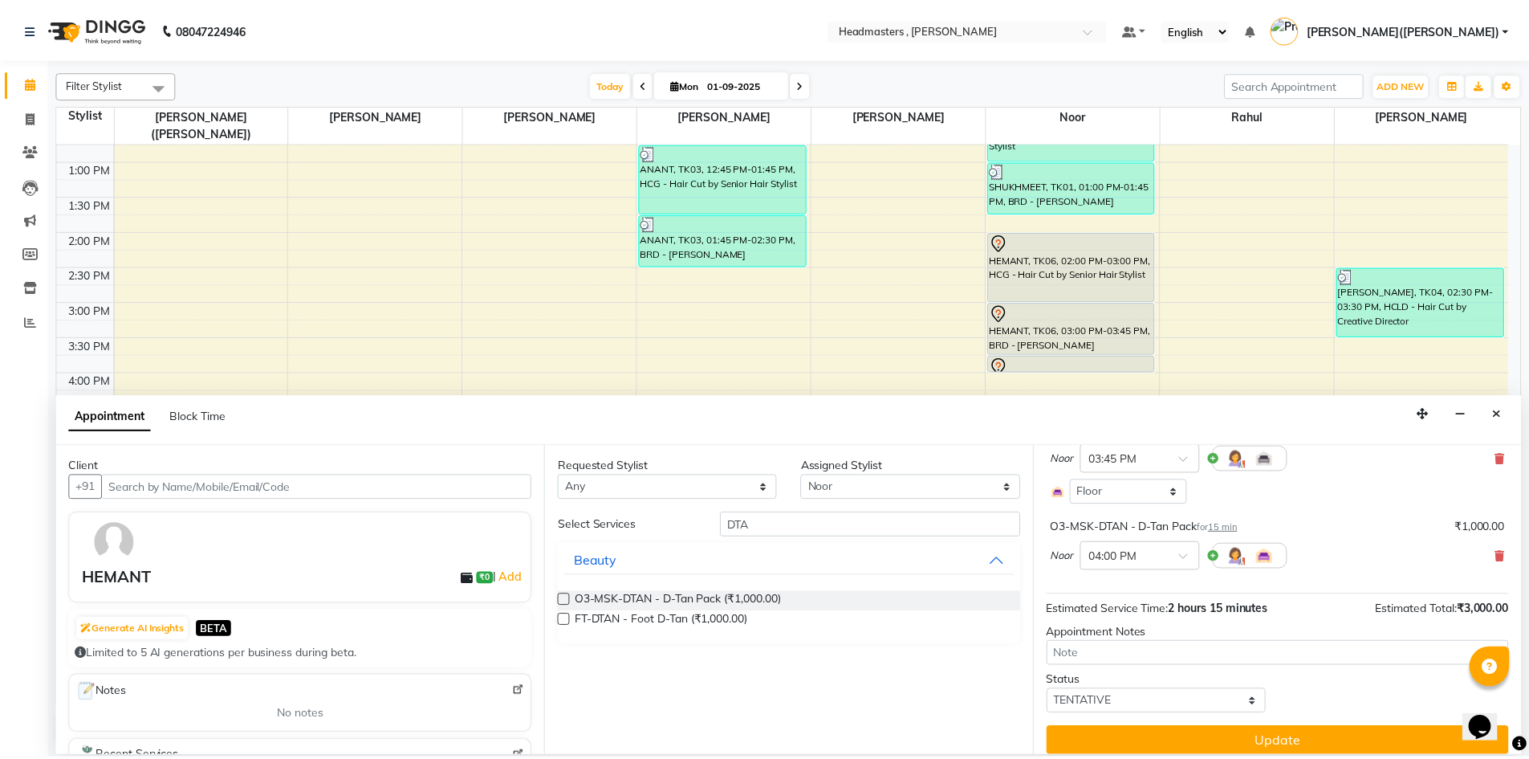
scroll to position [343, 0]
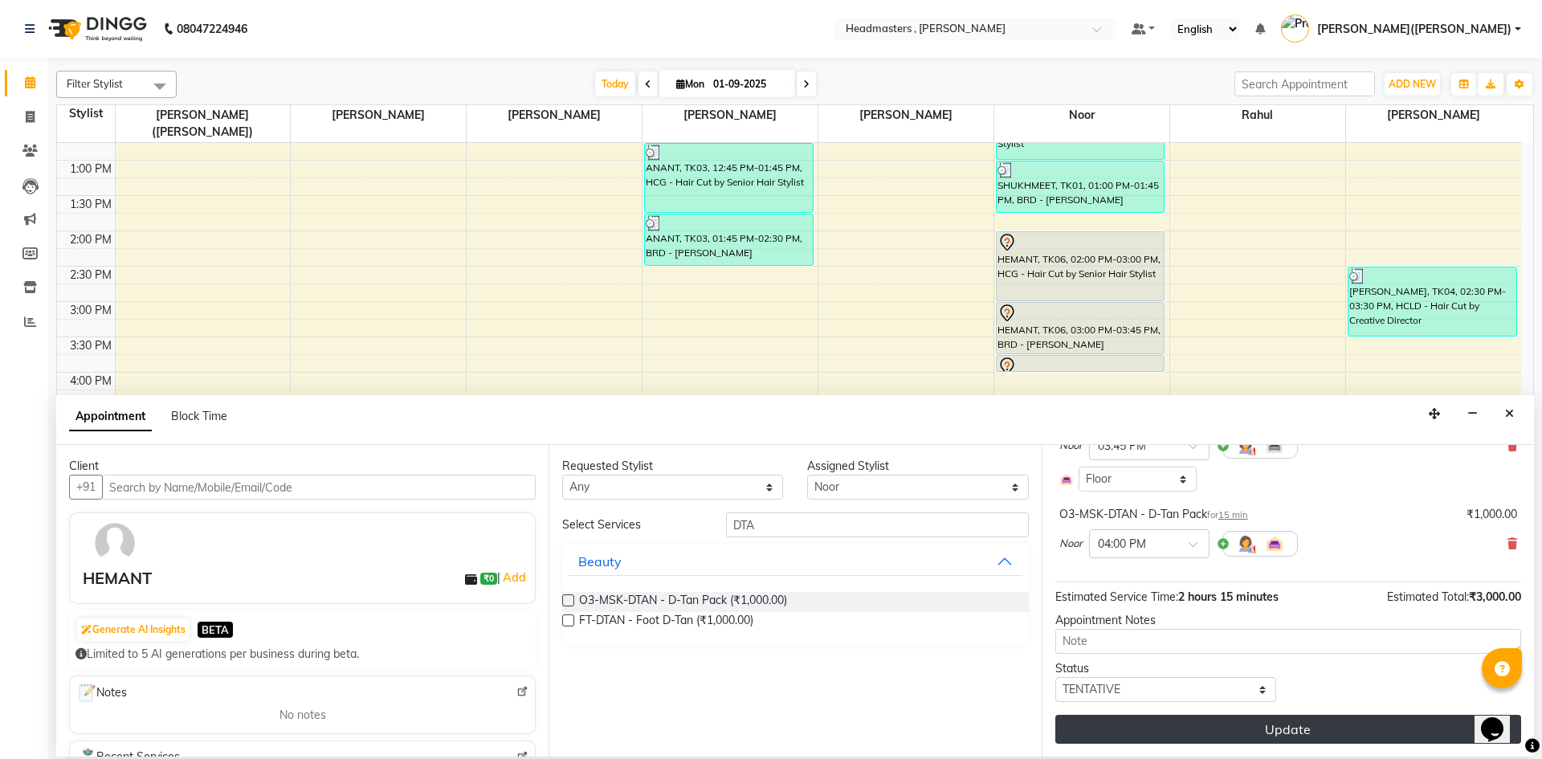
click at [1307, 733] on button "Update" at bounding box center [1288, 729] width 466 height 29
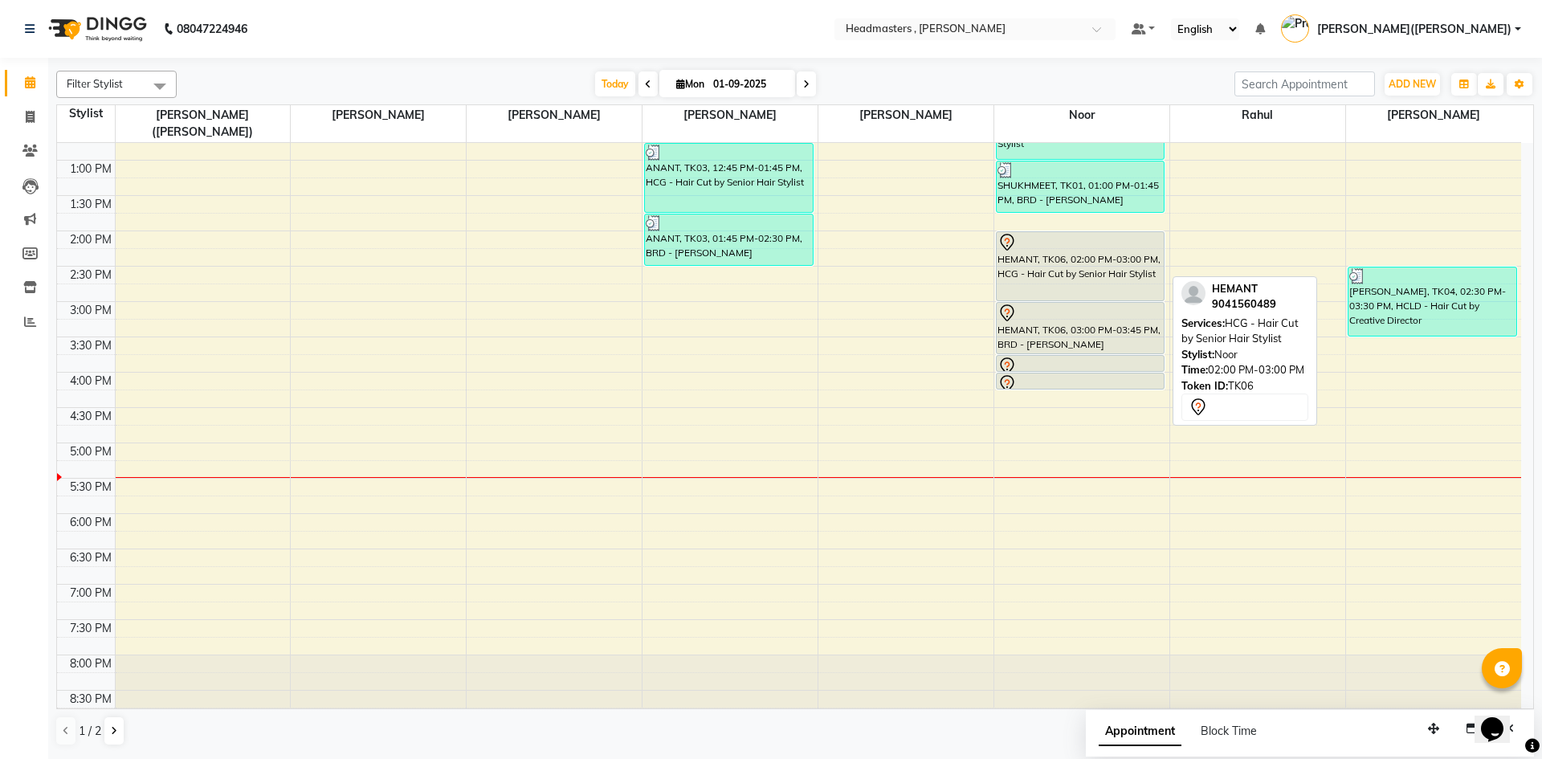
click at [1081, 240] on div "HEMANT, TK06, 02:00 PM-03:00 PM, HCG - Hair Cut by Senior Hair Stylist" at bounding box center [1079, 266] width 167 height 68
select select "7"
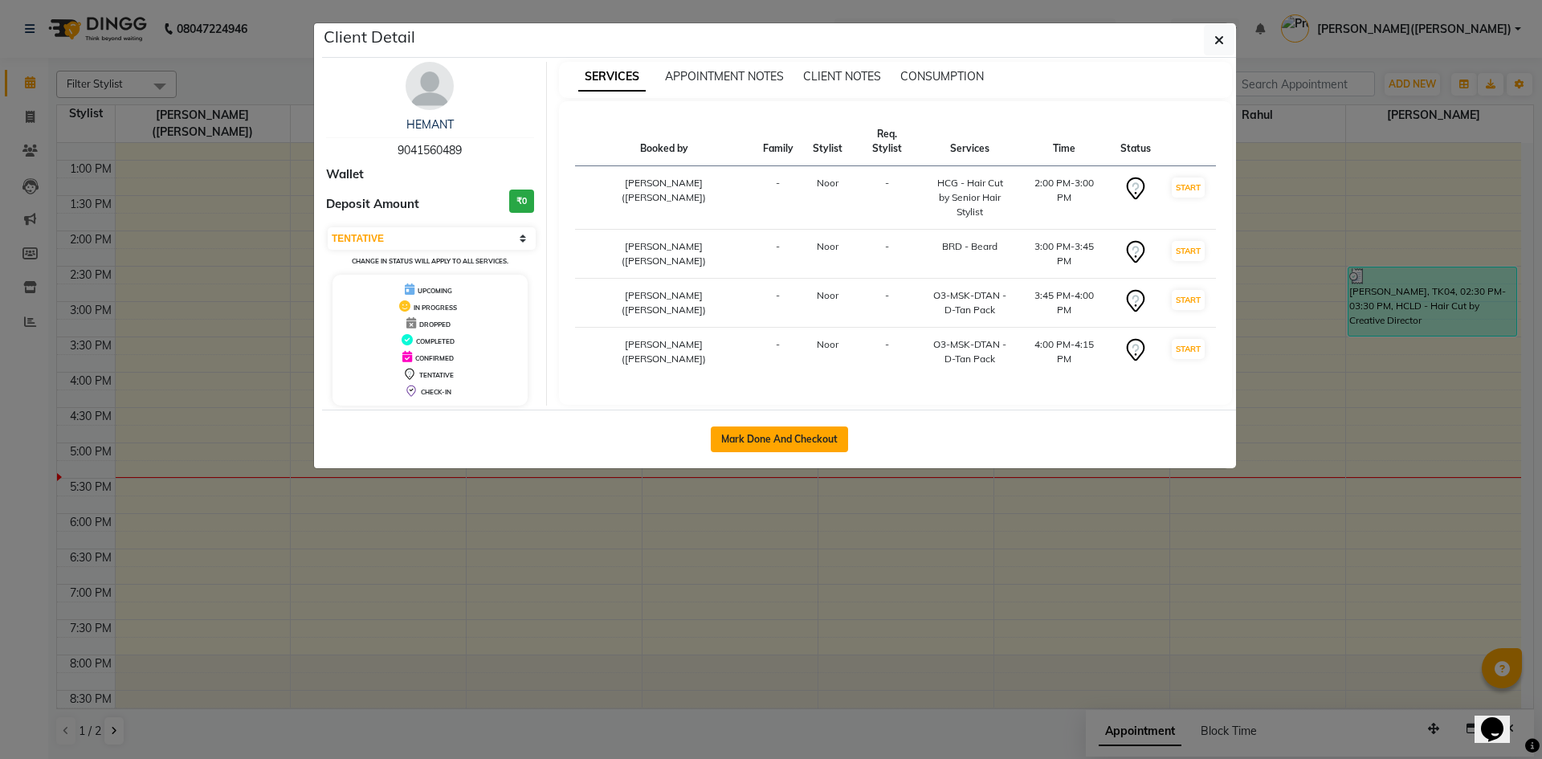
click at [802, 438] on button "Mark Done And Checkout" at bounding box center [779, 439] width 137 height 26
click at [802, 438] on div "Mark Done And Checkout" at bounding box center [779, 438] width 914 height 59
select select "service"
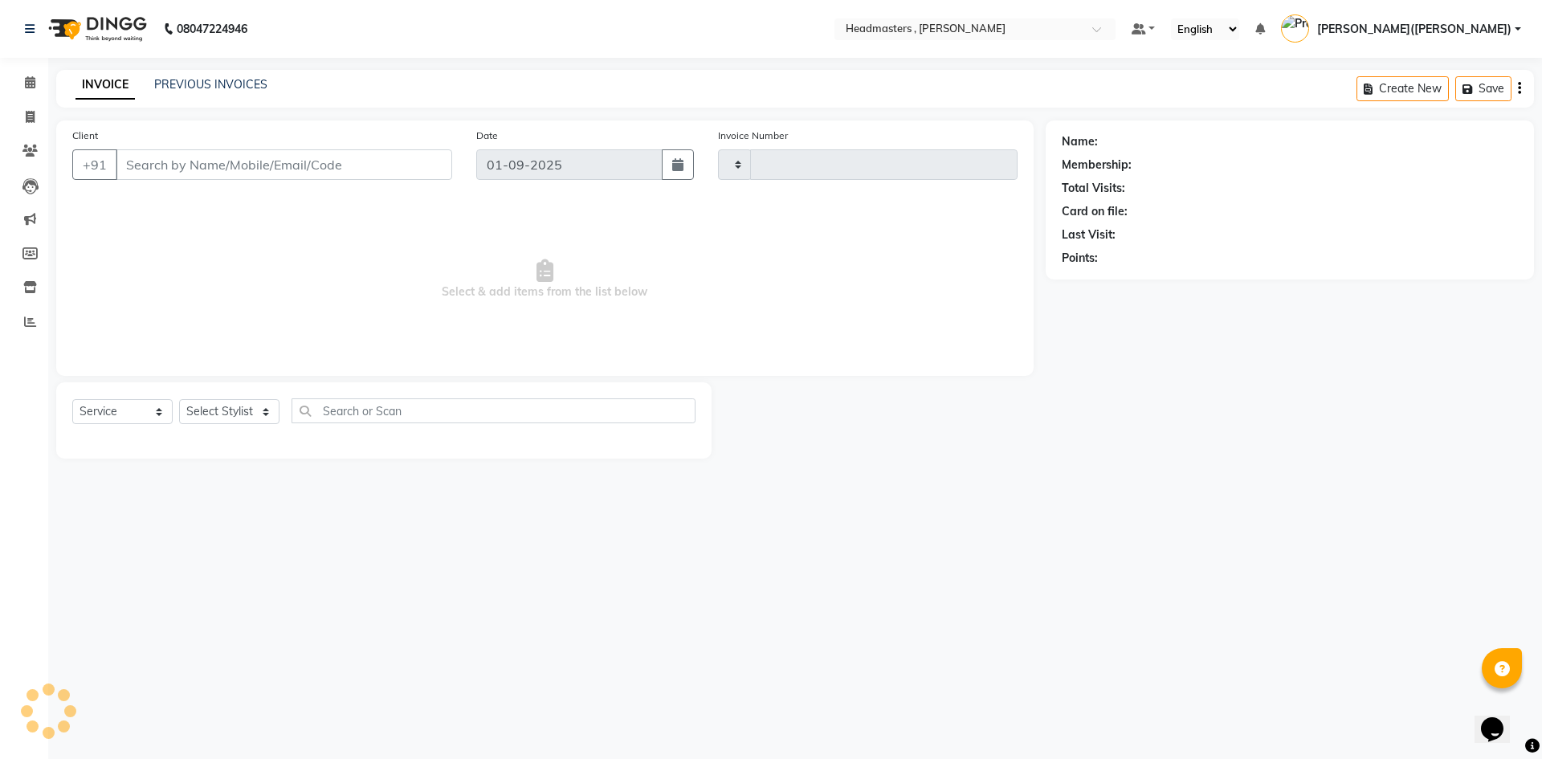
type input "1171"
select select "8566"
type input "9041560489"
select select "85427"
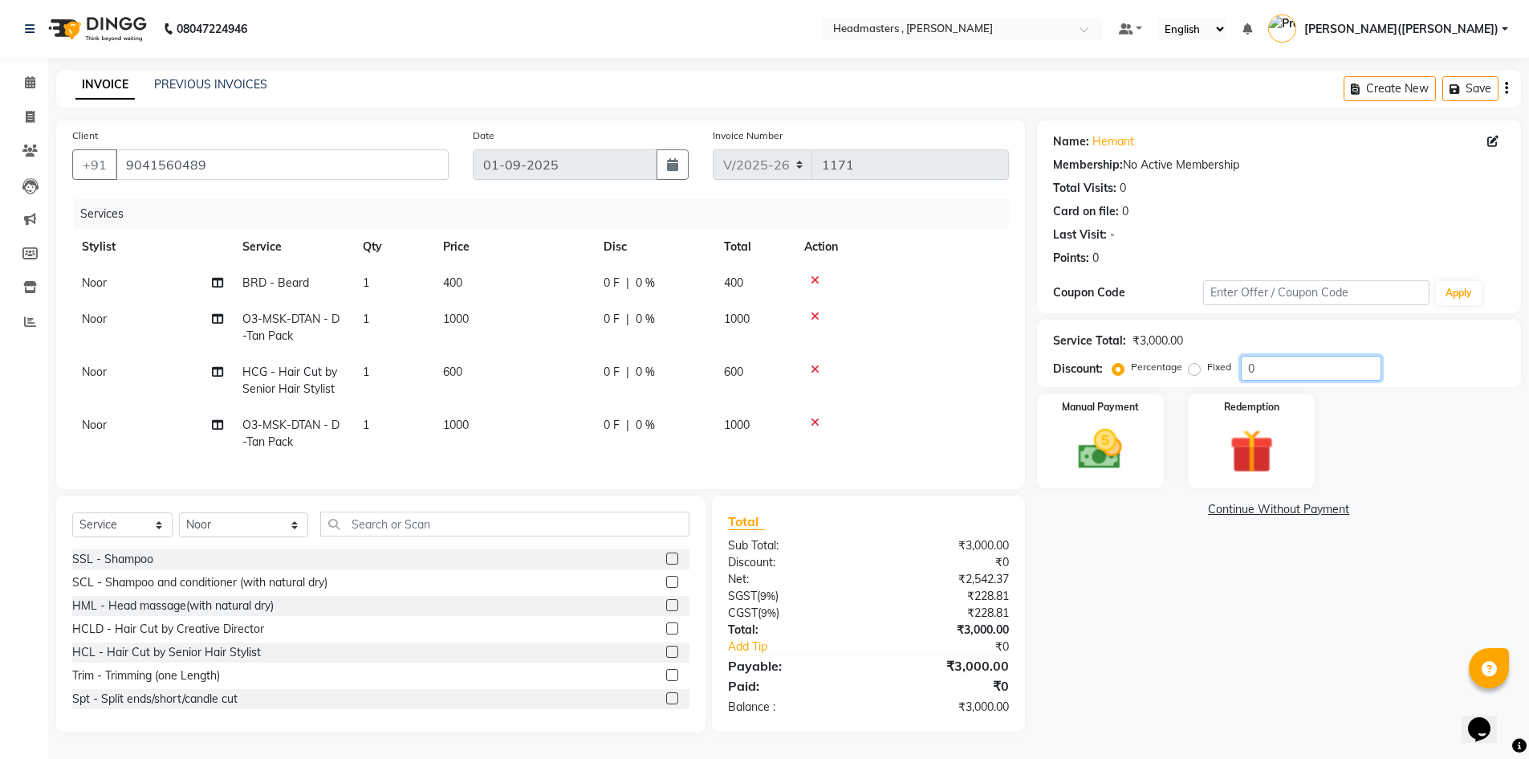
click at [1283, 361] on input "0" at bounding box center [1311, 368] width 141 height 25
type input "10"
click at [1208, 369] on label "Fixed" at bounding box center [1220, 367] width 24 height 14
click at [1199, 369] on input "Fixed" at bounding box center [1197, 366] width 11 height 11
radio input "true"
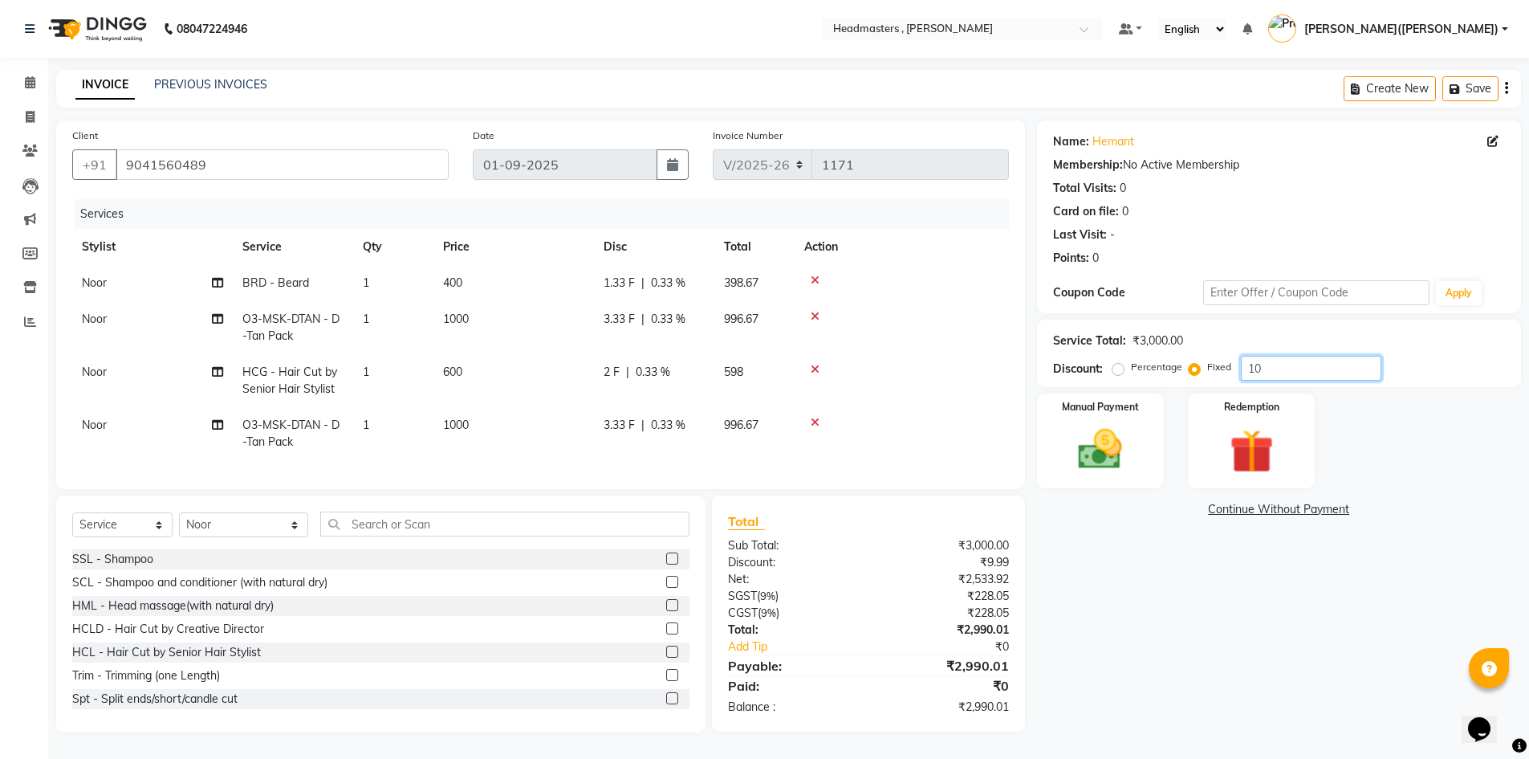
click at [1267, 369] on input "10" at bounding box center [1311, 368] width 141 height 25
type input "1"
type input "1500"
click at [1103, 432] on img at bounding box center [1101, 449] width 74 height 52
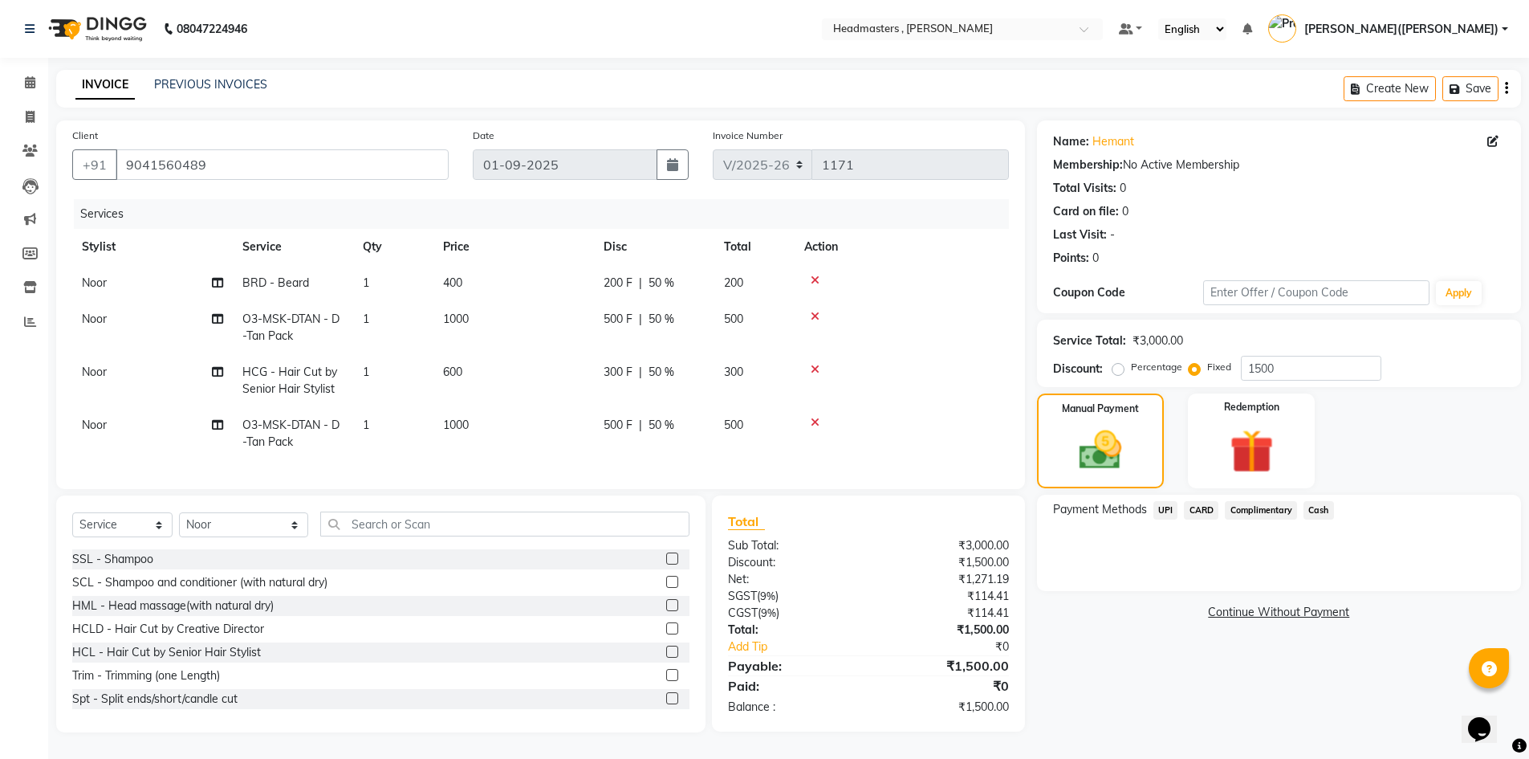
click at [1171, 507] on span "UPI" at bounding box center [1166, 510] width 25 height 18
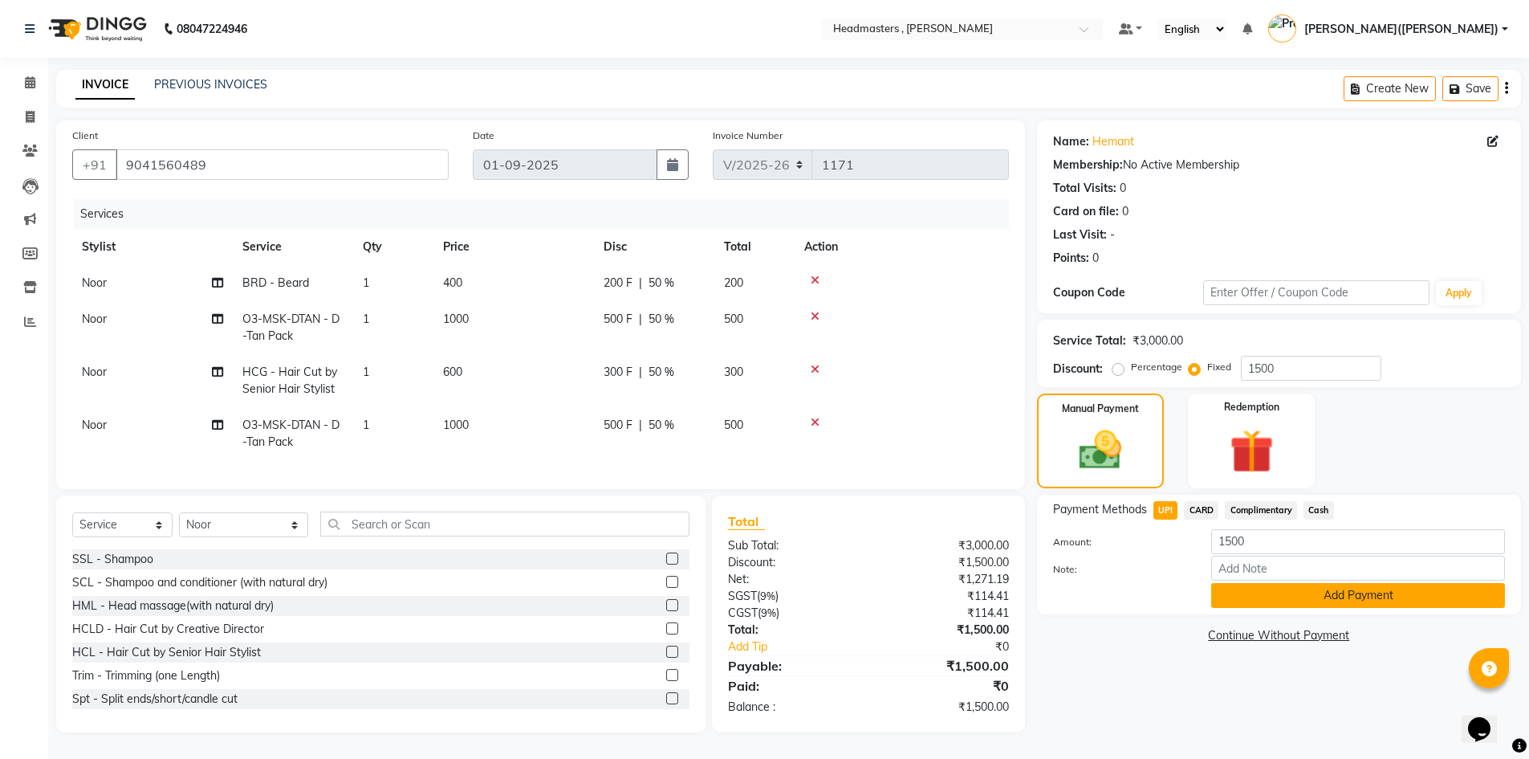
click at [1270, 594] on button "Add Payment" at bounding box center [1359, 595] width 294 height 25
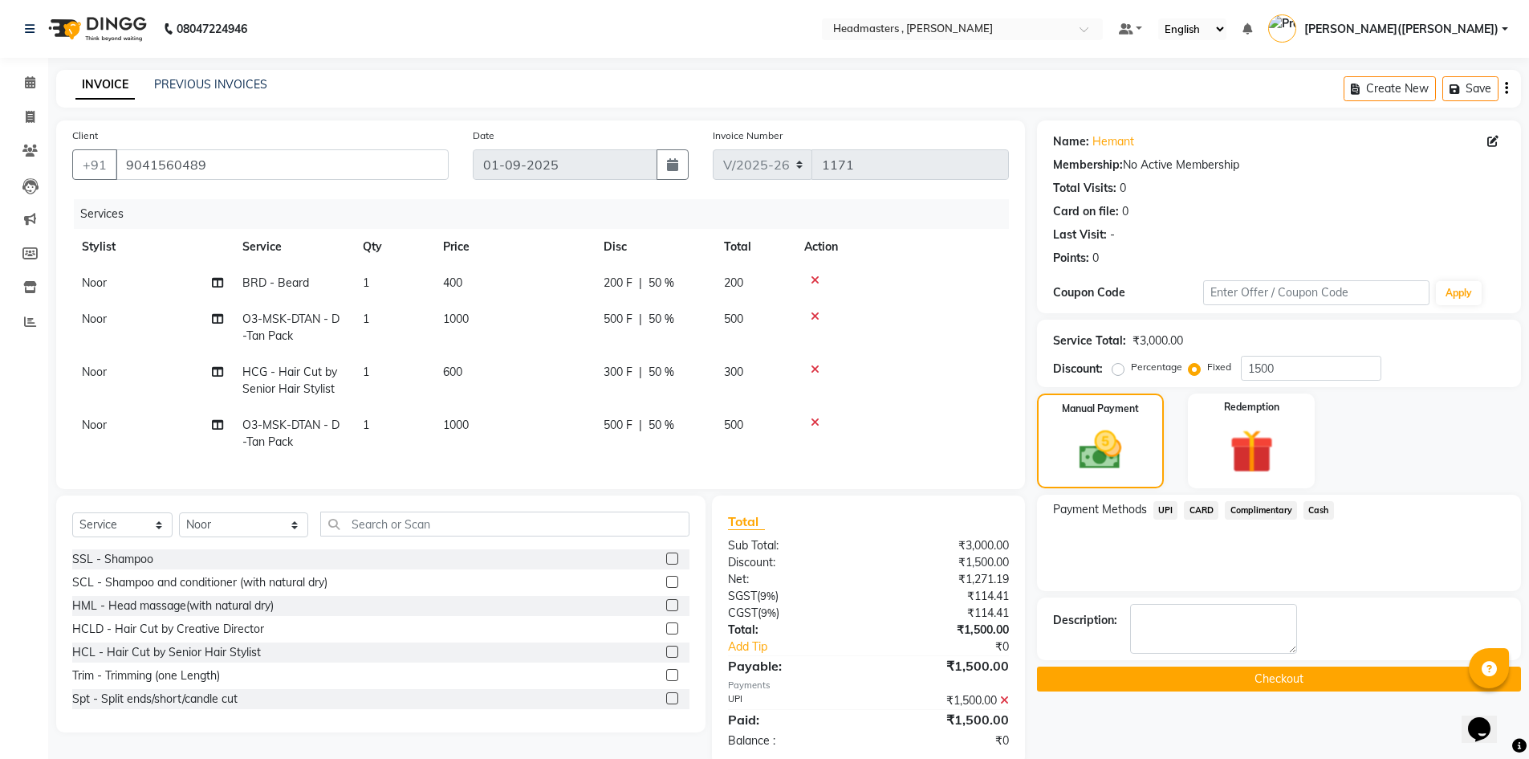
click at [1167, 506] on span "UPI" at bounding box center [1166, 510] width 25 height 18
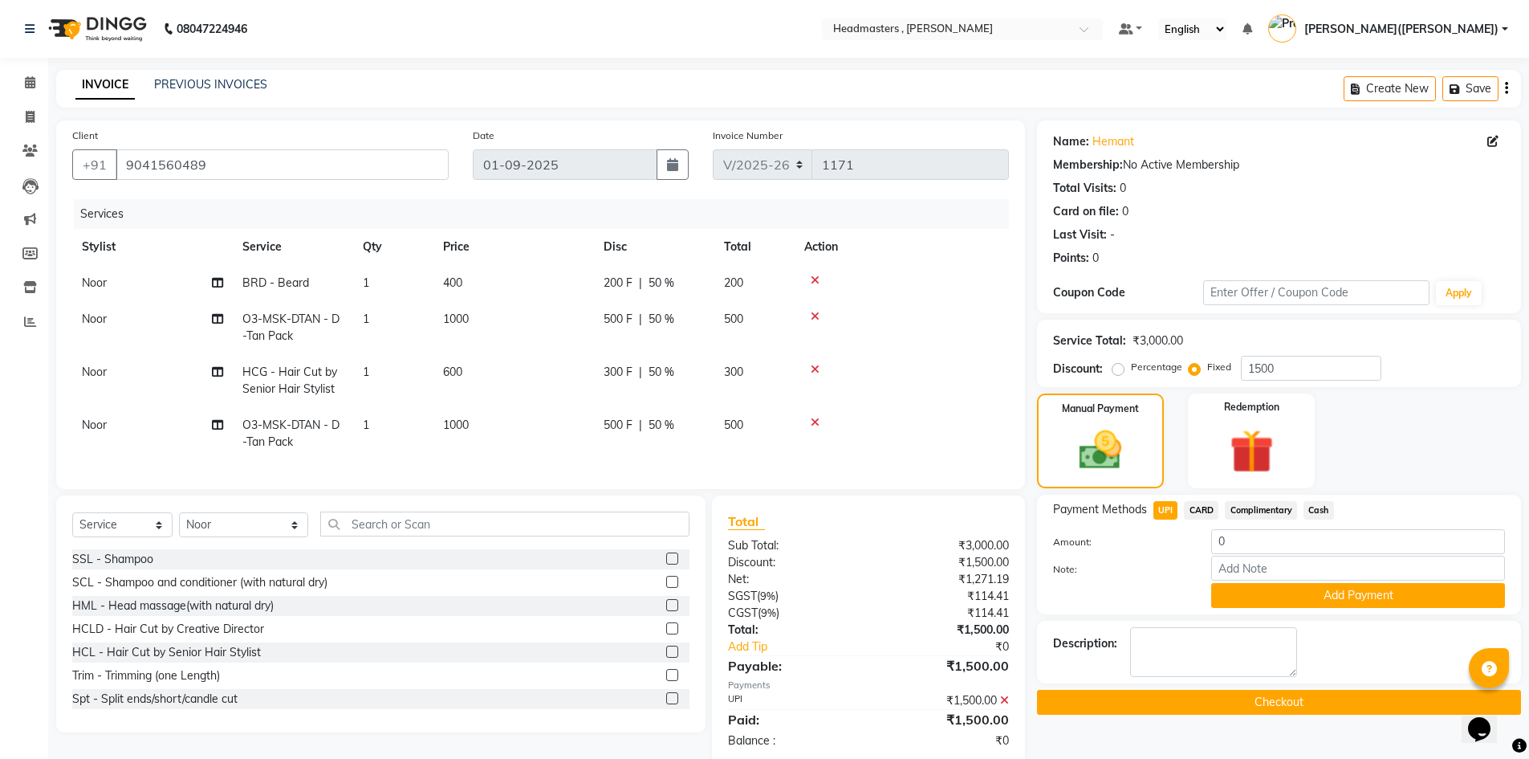
click at [1200, 707] on button "Checkout" at bounding box center [1279, 702] width 484 height 25
click at [1200, 707] on div "Checkout" at bounding box center [1279, 702] width 484 height 25
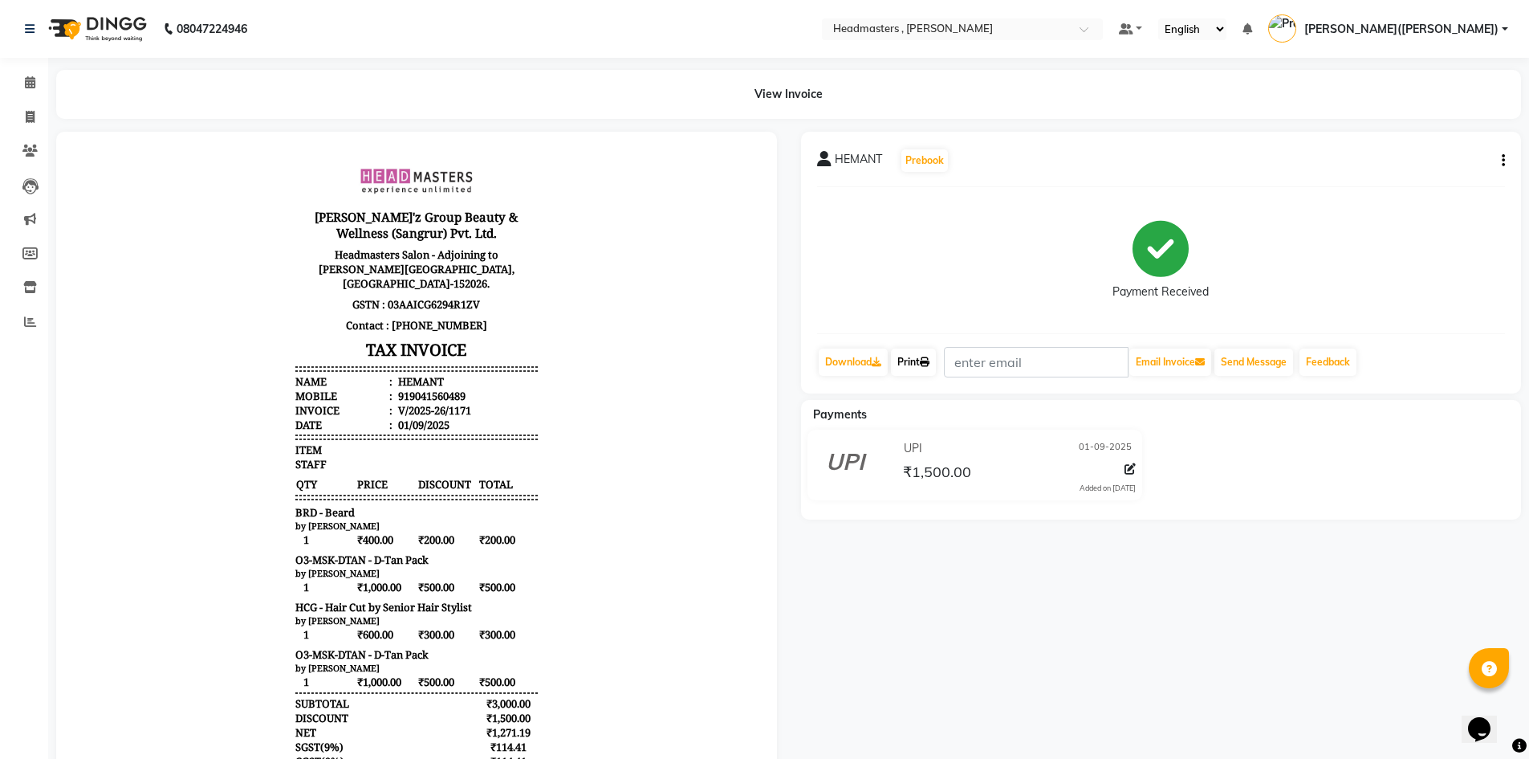
click at [915, 353] on link "Print" at bounding box center [913, 361] width 45 height 27
click at [22, 83] on span at bounding box center [30, 83] width 28 height 18
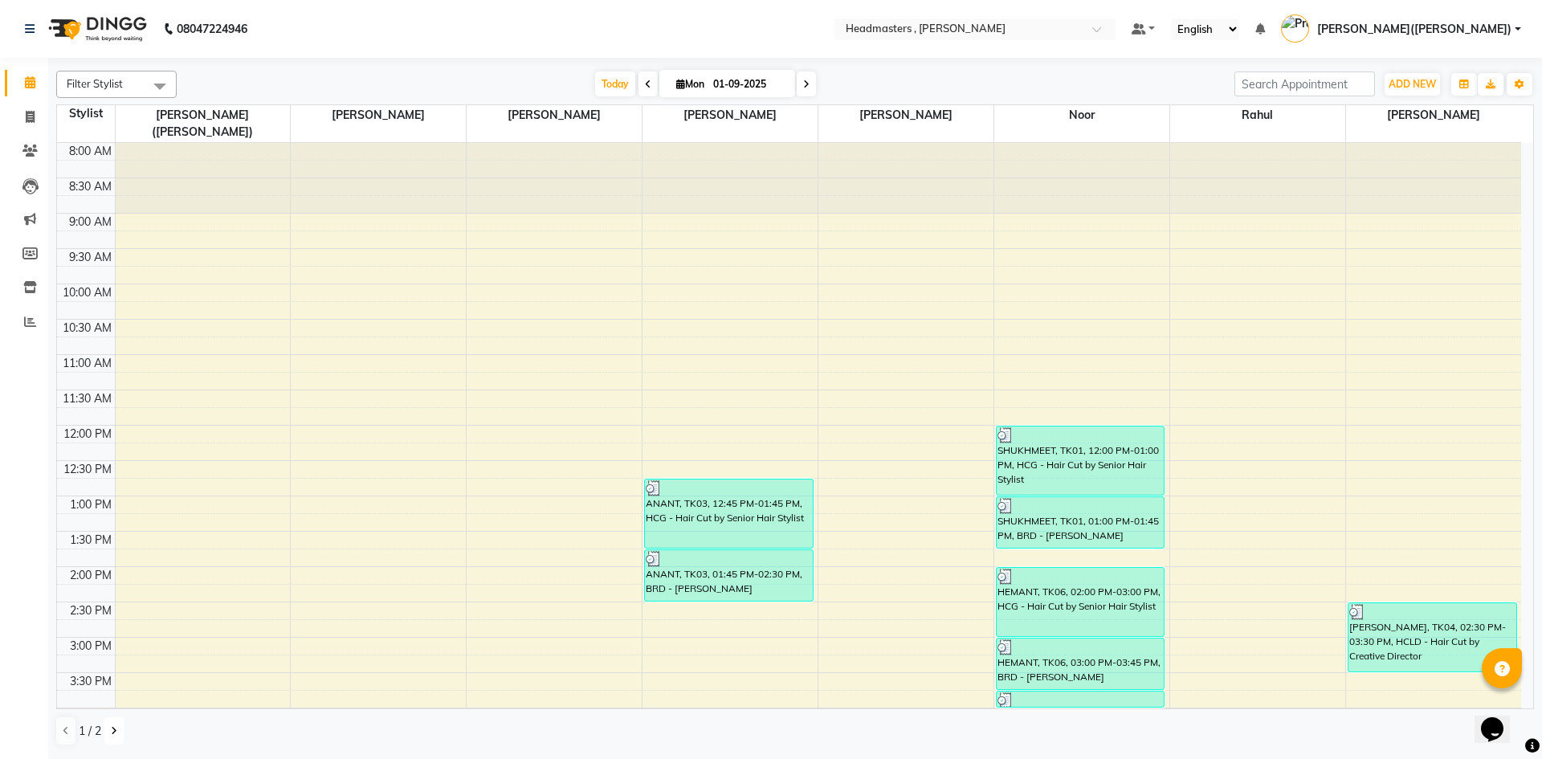
click at [119, 728] on button at bounding box center [113, 730] width 19 height 27
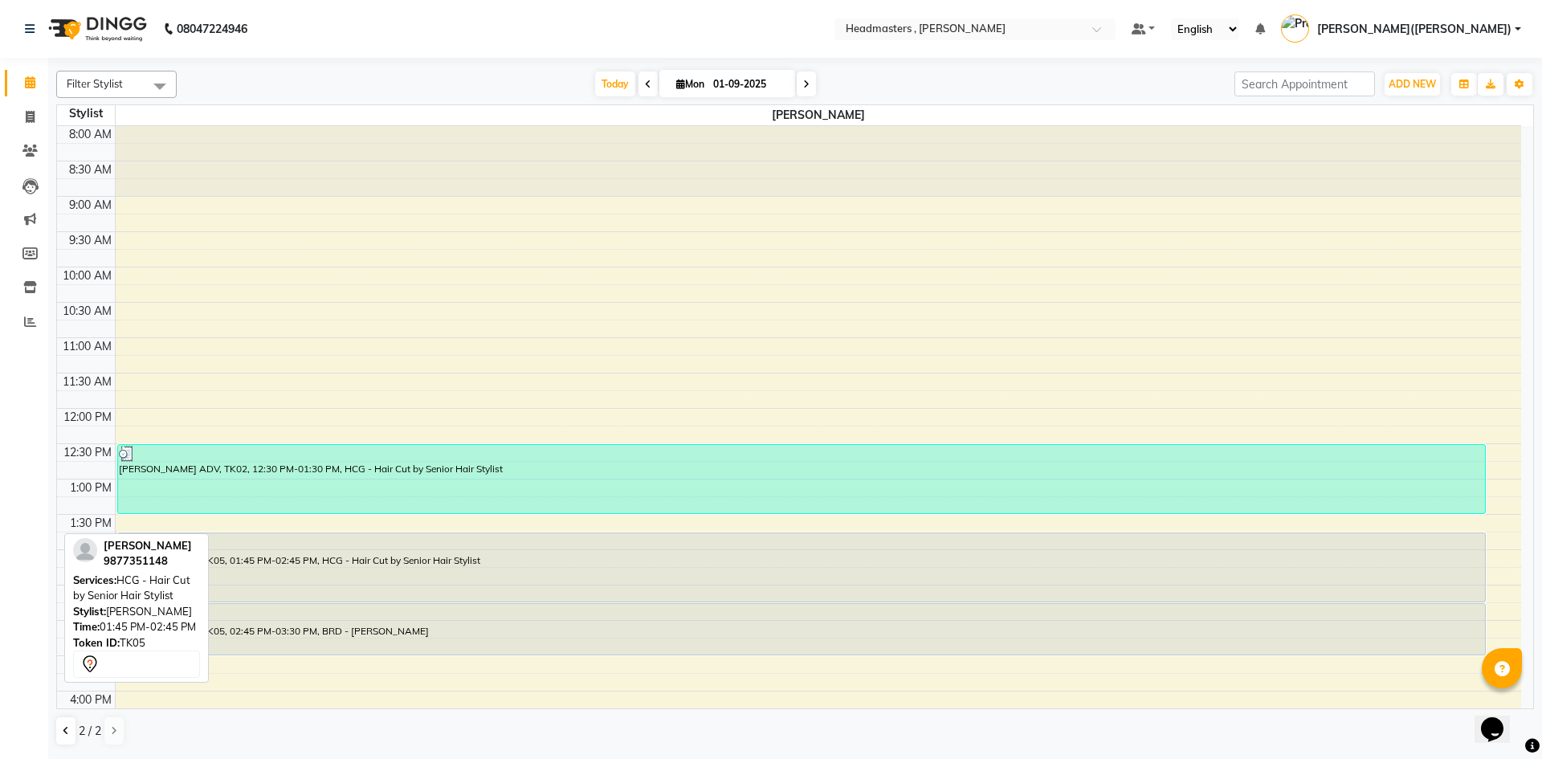
click at [210, 572] on div "[PERSON_NAME], TK05, 01:45 PM-02:45 PM, HCG - Hair Cut by Senior Hair Stylist" at bounding box center [801, 567] width 1367 height 68
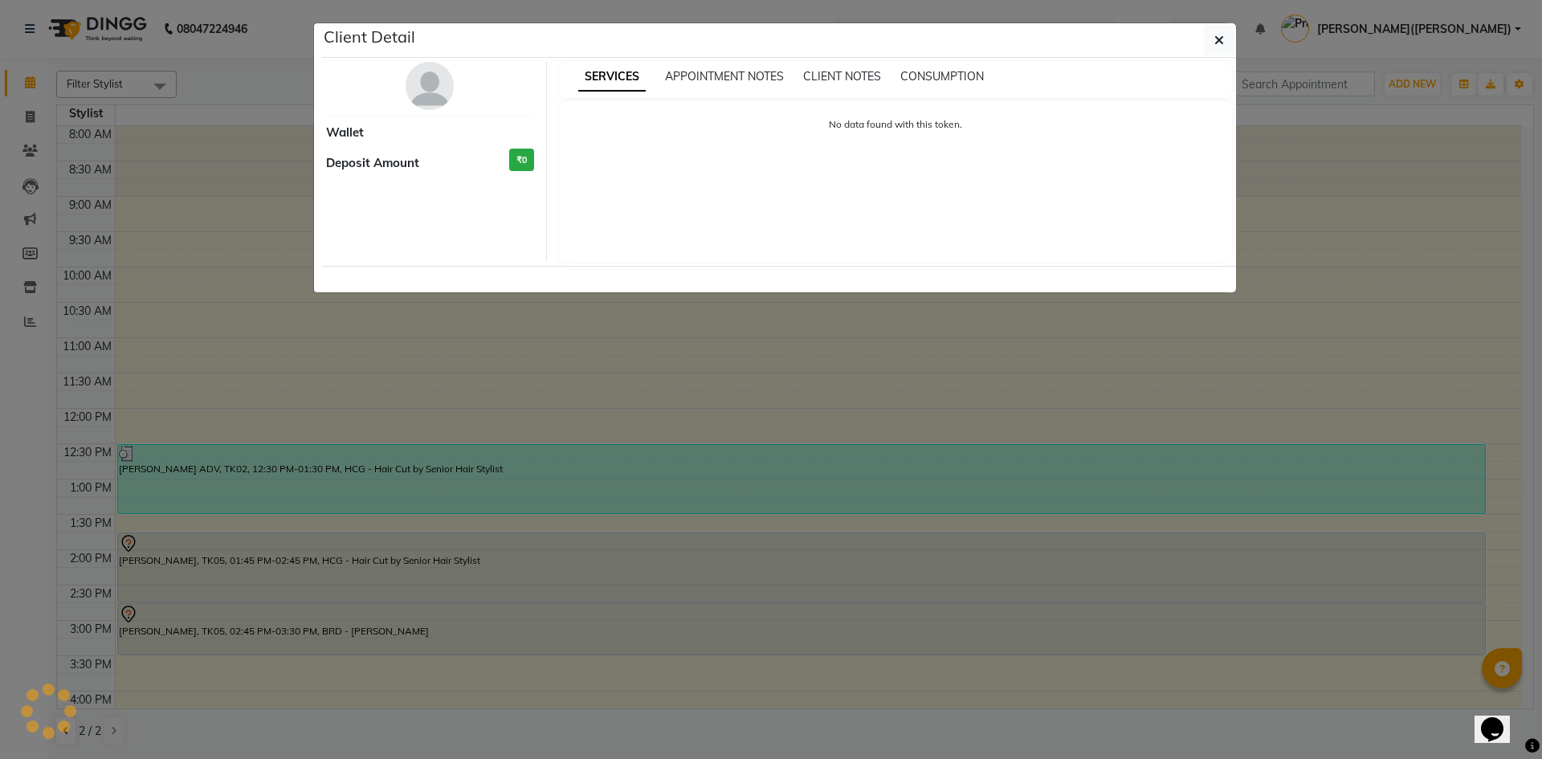
select select "7"
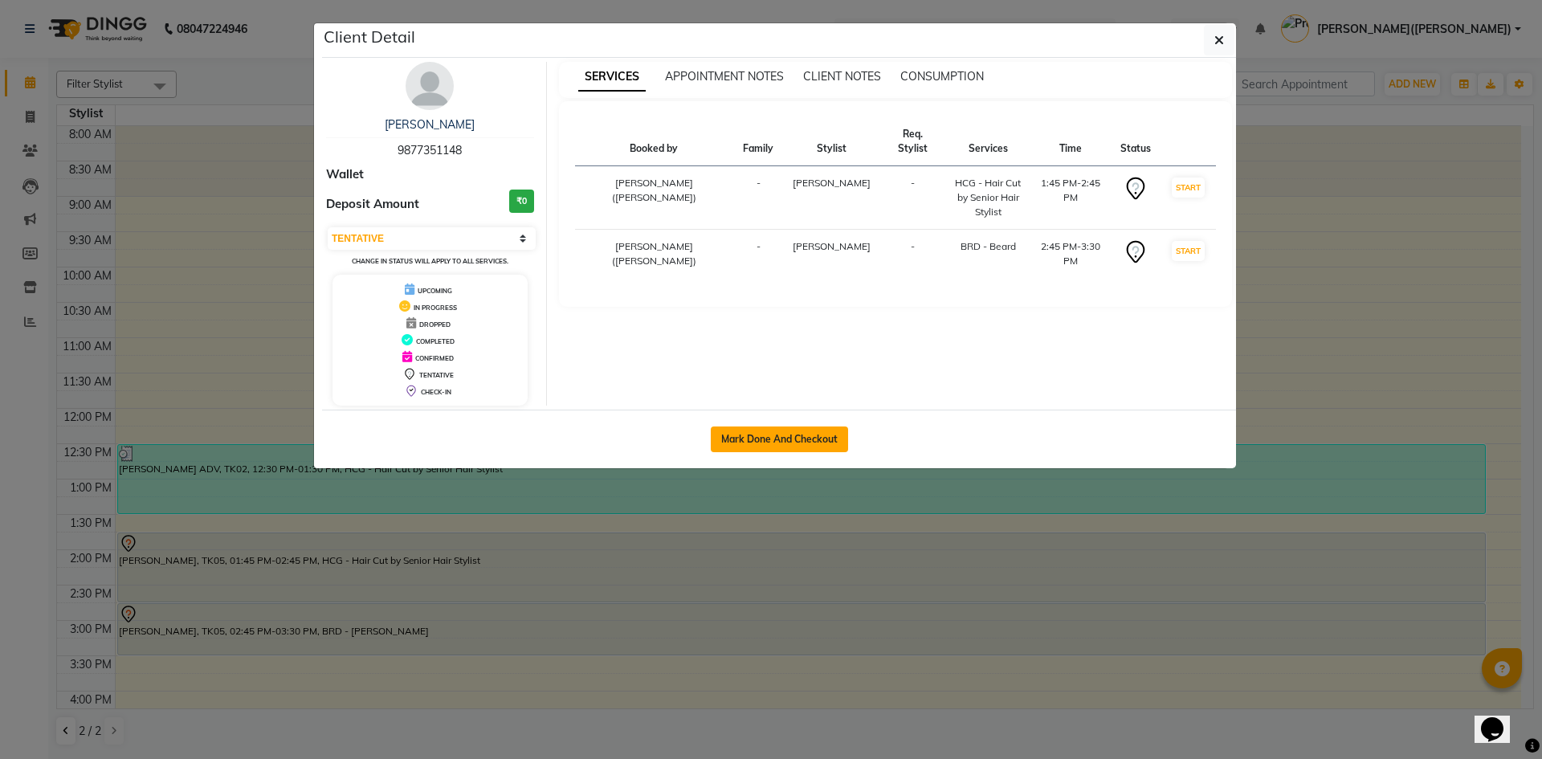
click at [756, 439] on button "Mark Done And Checkout" at bounding box center [779, 439] width 137 height 26
select select "service"
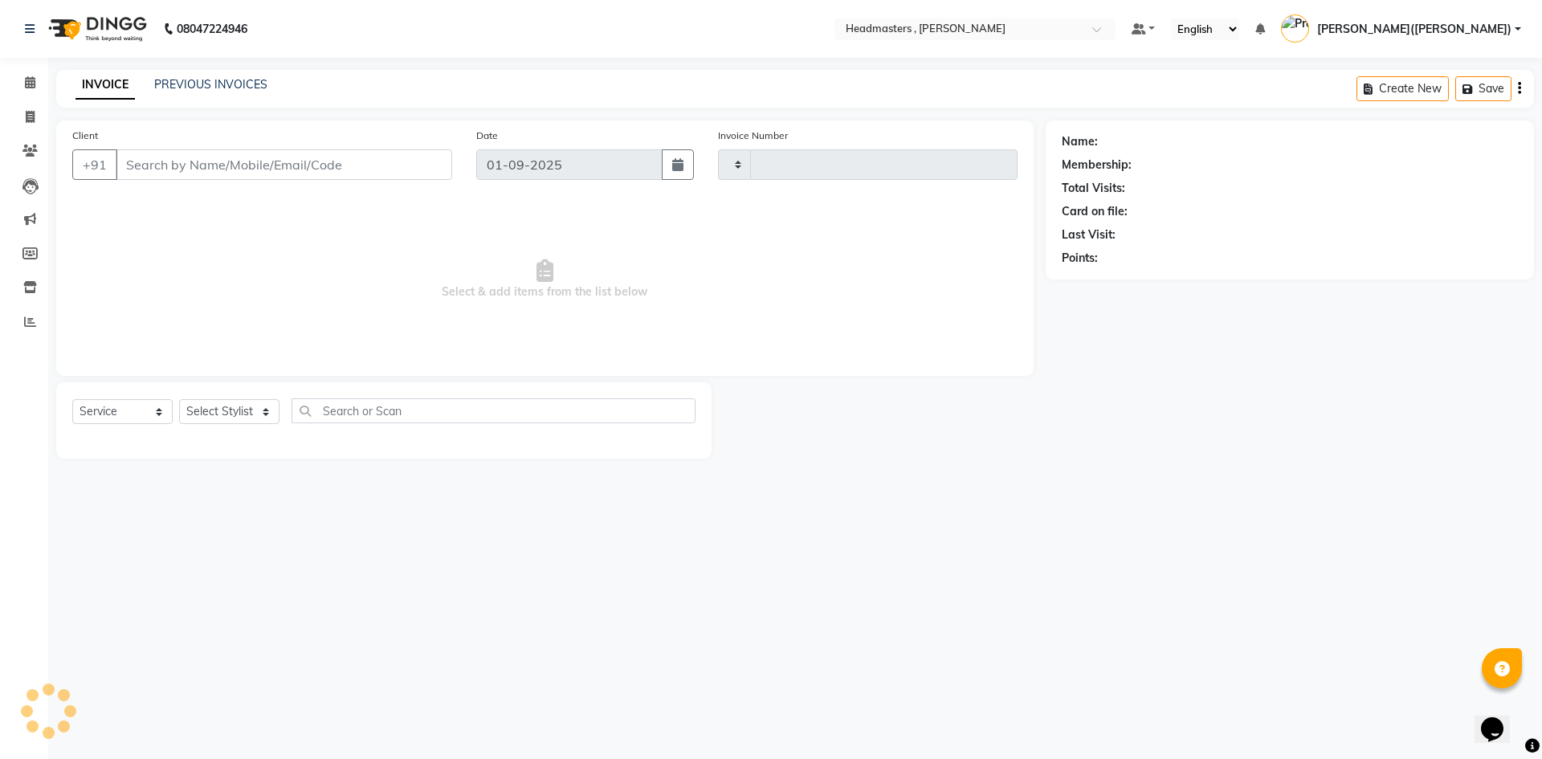
type input "1172"
select select "8566"
type input "9877351148"
select select "85124"
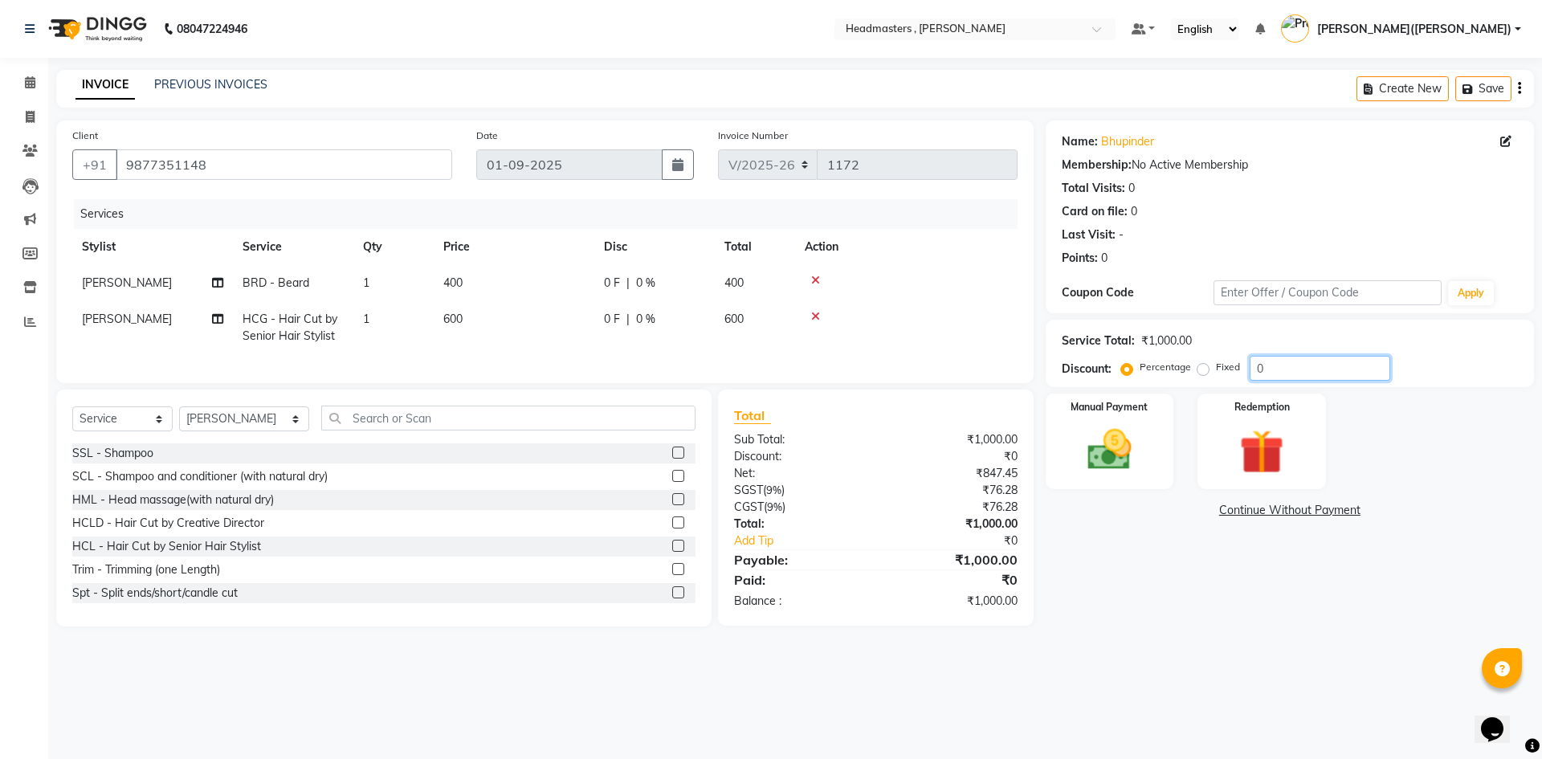
click at [1268, 372] on input "0" at bounding box center [1319, 368] width 141 height 25
type input "050"
click at [1130, 444] on img at bounding box center [1109, 449] width 75 height 53
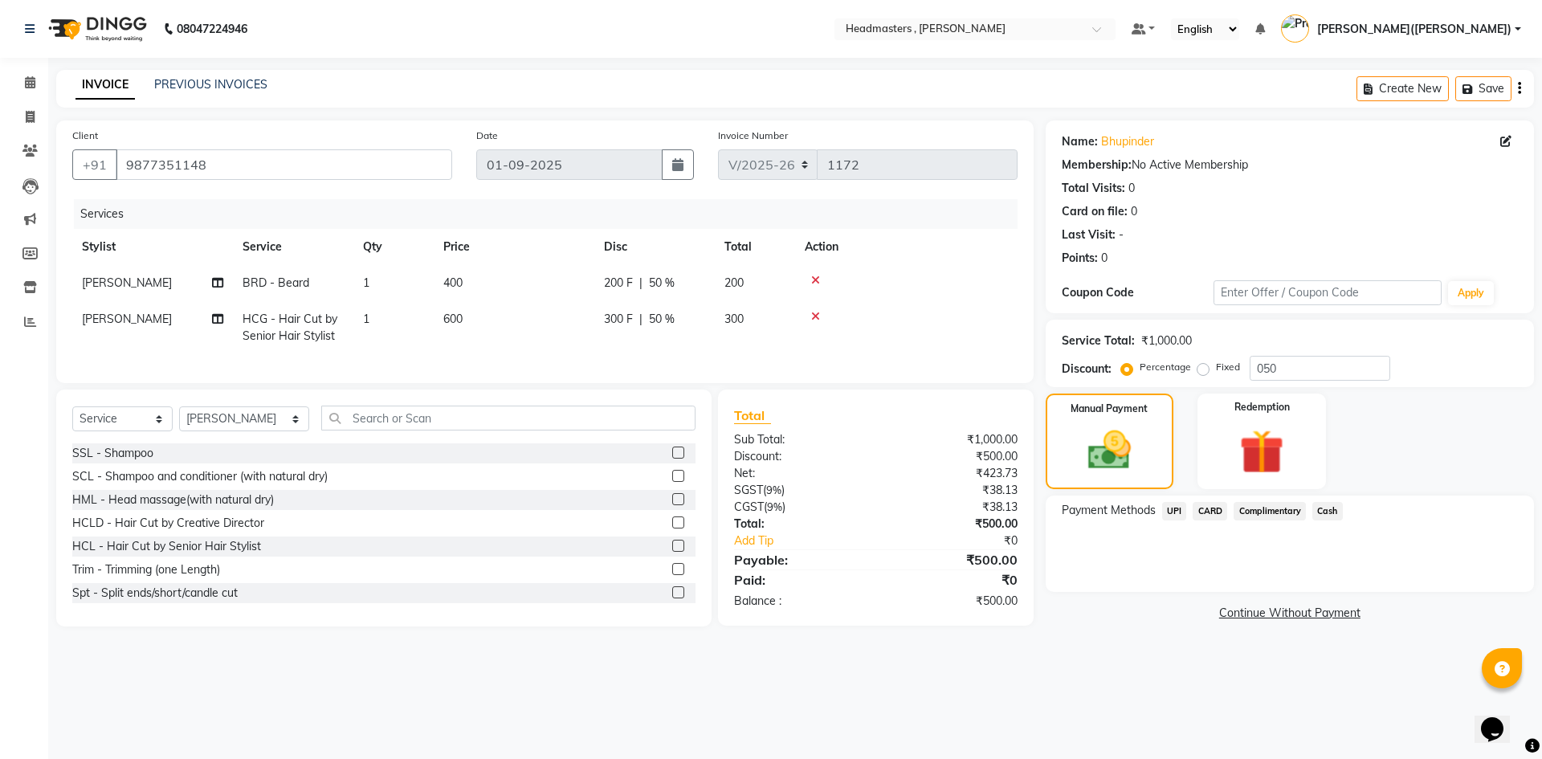
click at [1177, 509] on span "UPI" at bounding box center [1174, 511] width 25 height 18
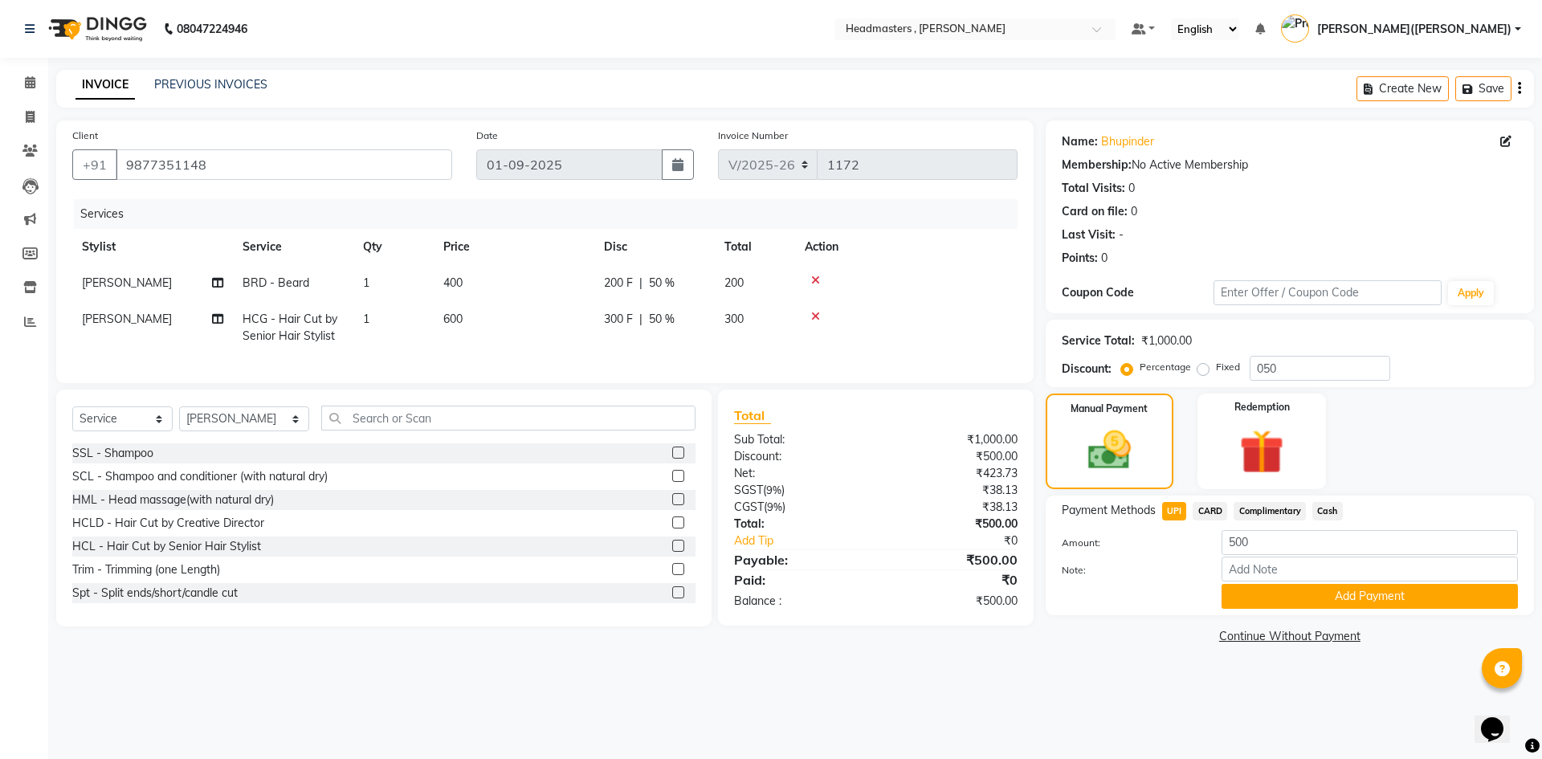
click at [1244, 587] on button "Add Payment" at bounding box center [1369, 596] width 296 height 25
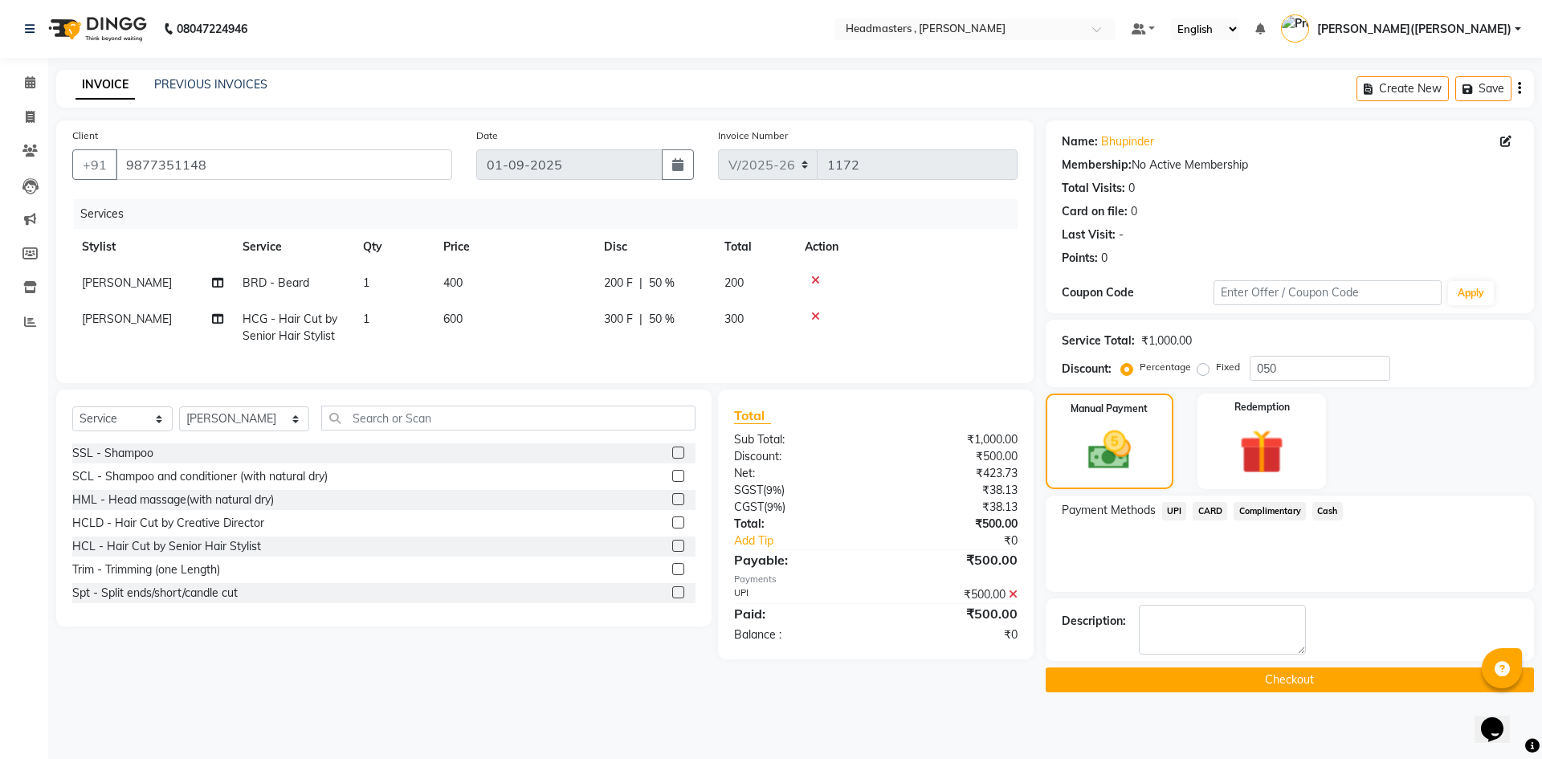
click at [1256, 677] on button "Checkout" at bounding box center [1289, 679] width 488 height 25
click at [1256, 677] on div "Checkout" at bounding box center [1289, 679] width 488 height 25
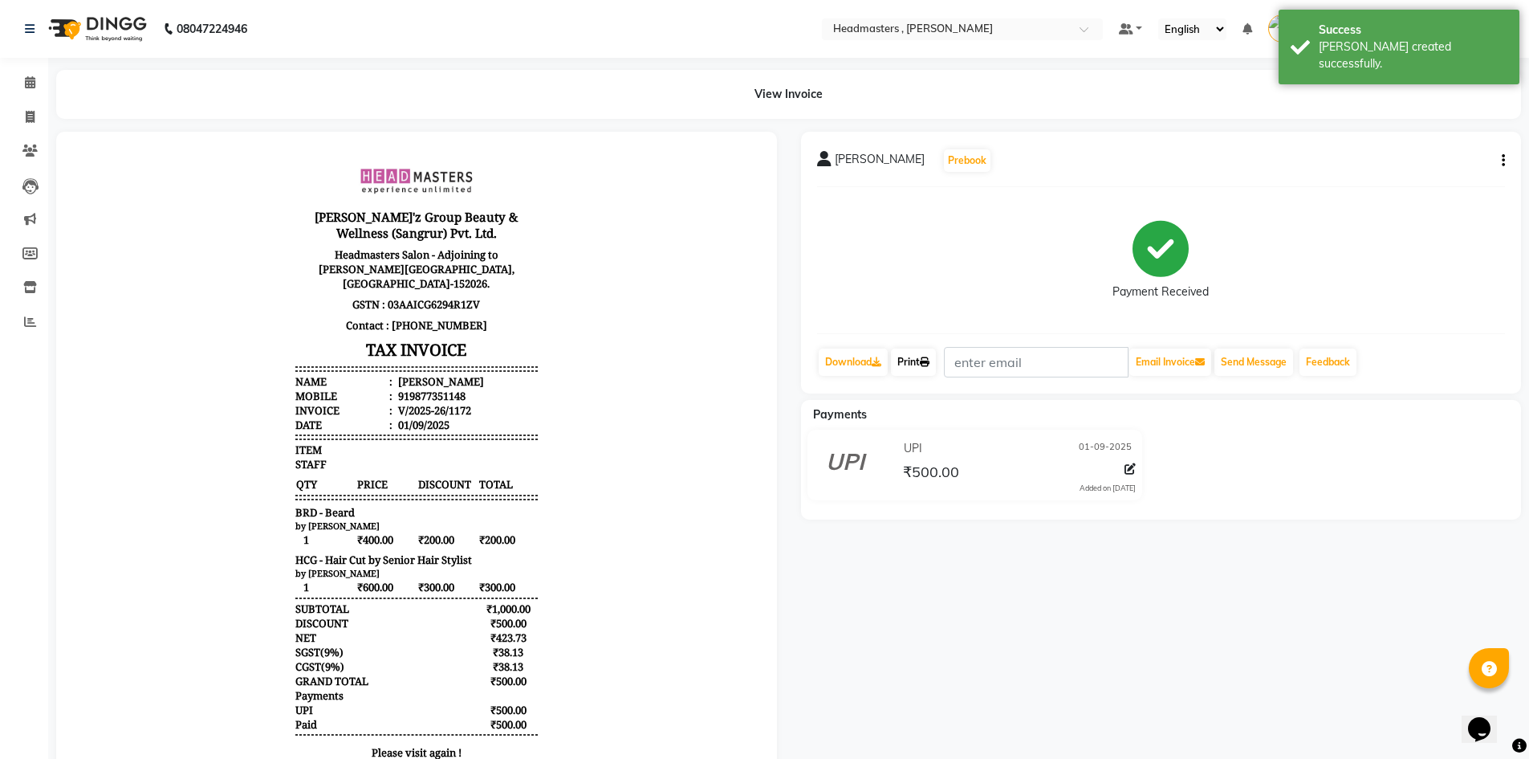
click at [930, 360] on icon at bounding box center [925, 362] width 10 height 10
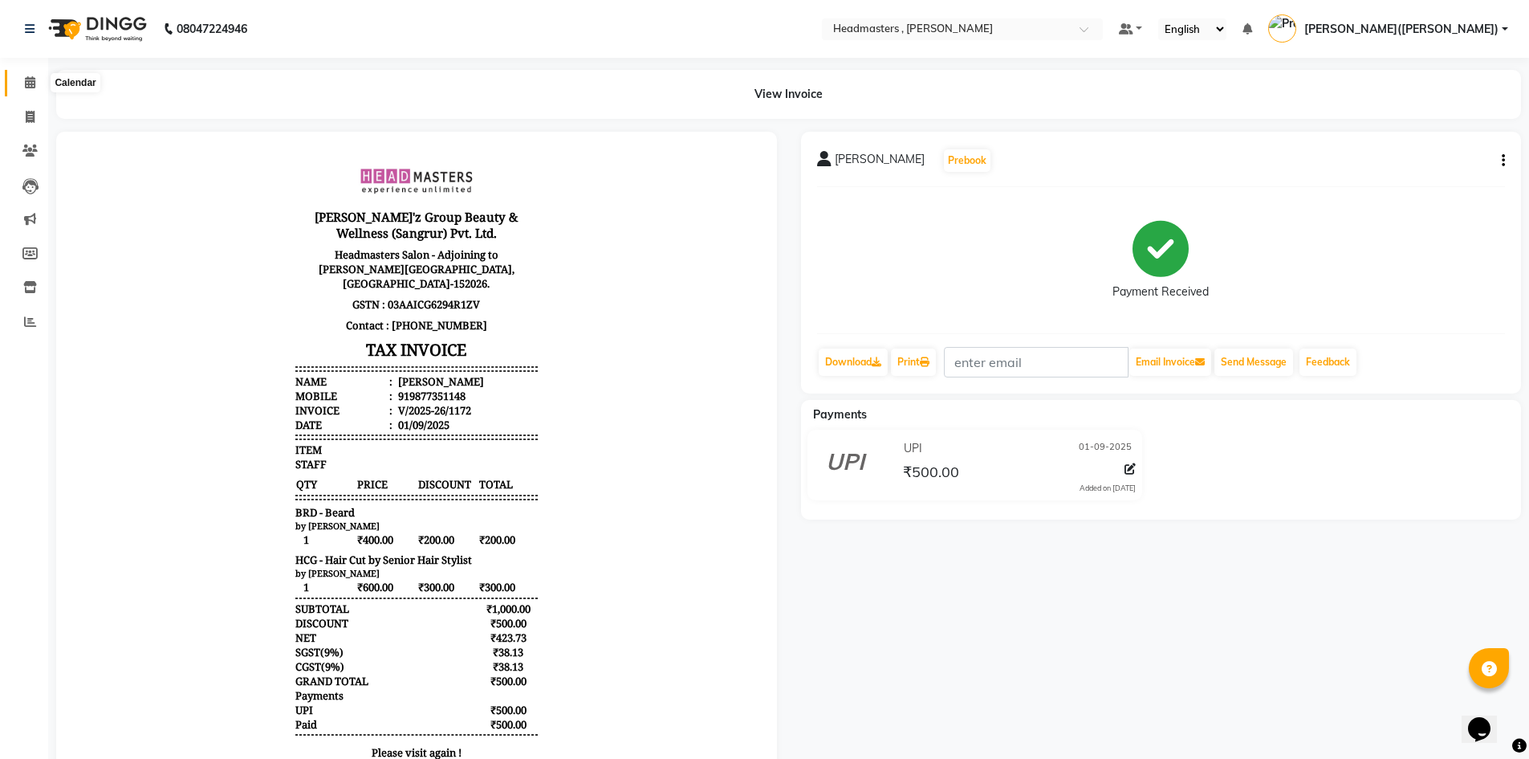
click at [30, 76] on icon at bounding box center [30, 82] width 10 height 12
